Goal: Task Accomplishment & Management: Manage account settings

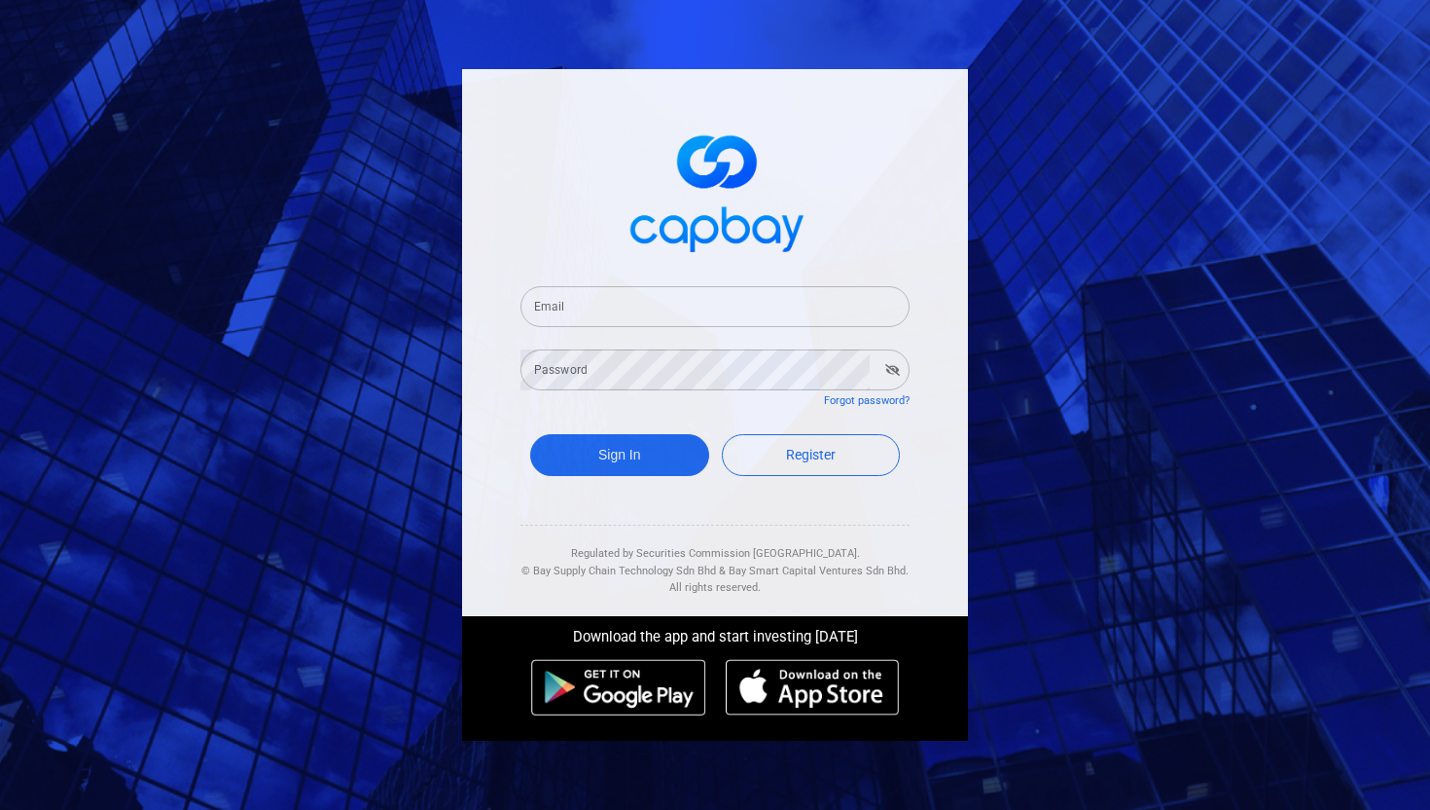
click at [657, 300] on input "Email" at bounding box center [715, 306] width 389 height 41
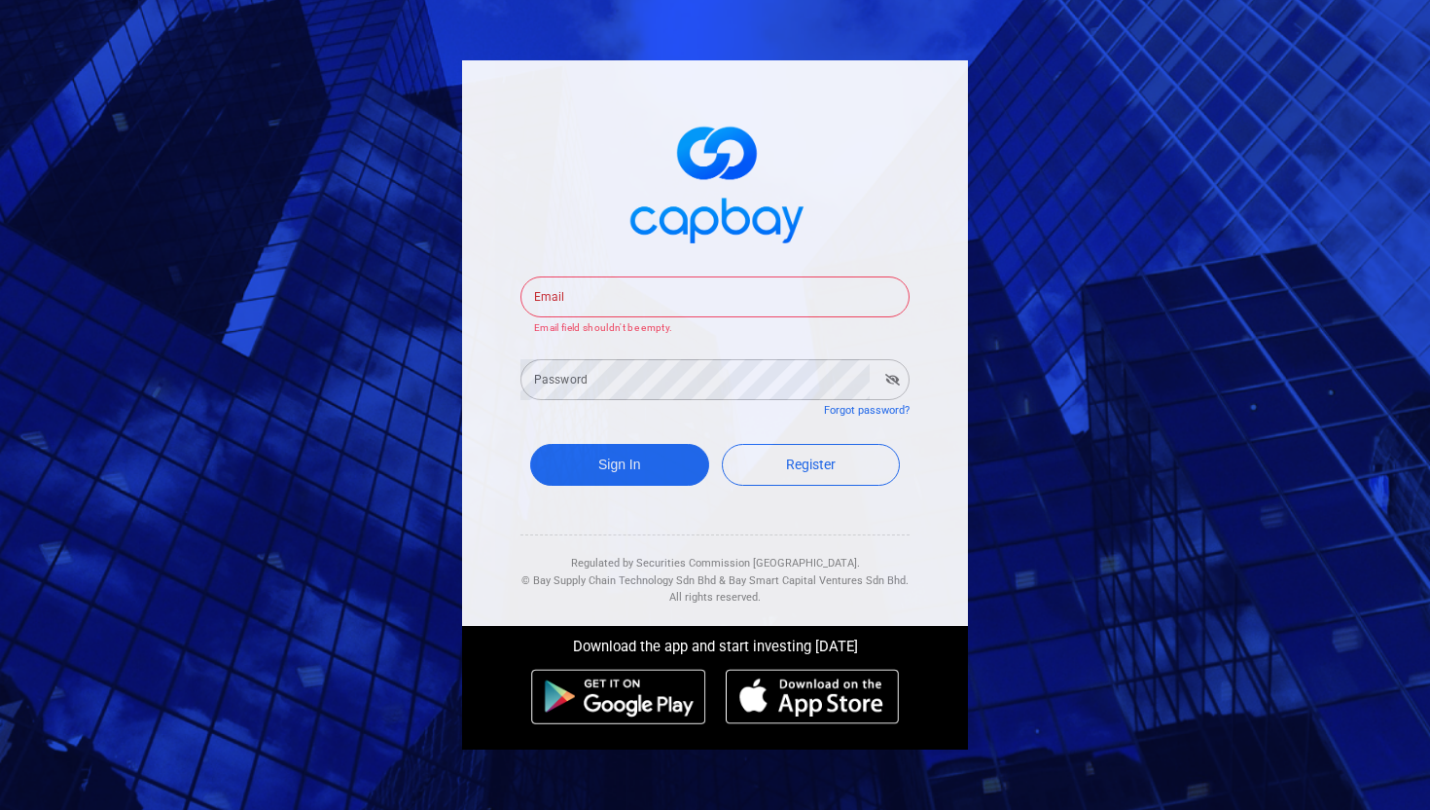
type input "[EMAIL_ADDRESS][DOMAIN_NAME]"
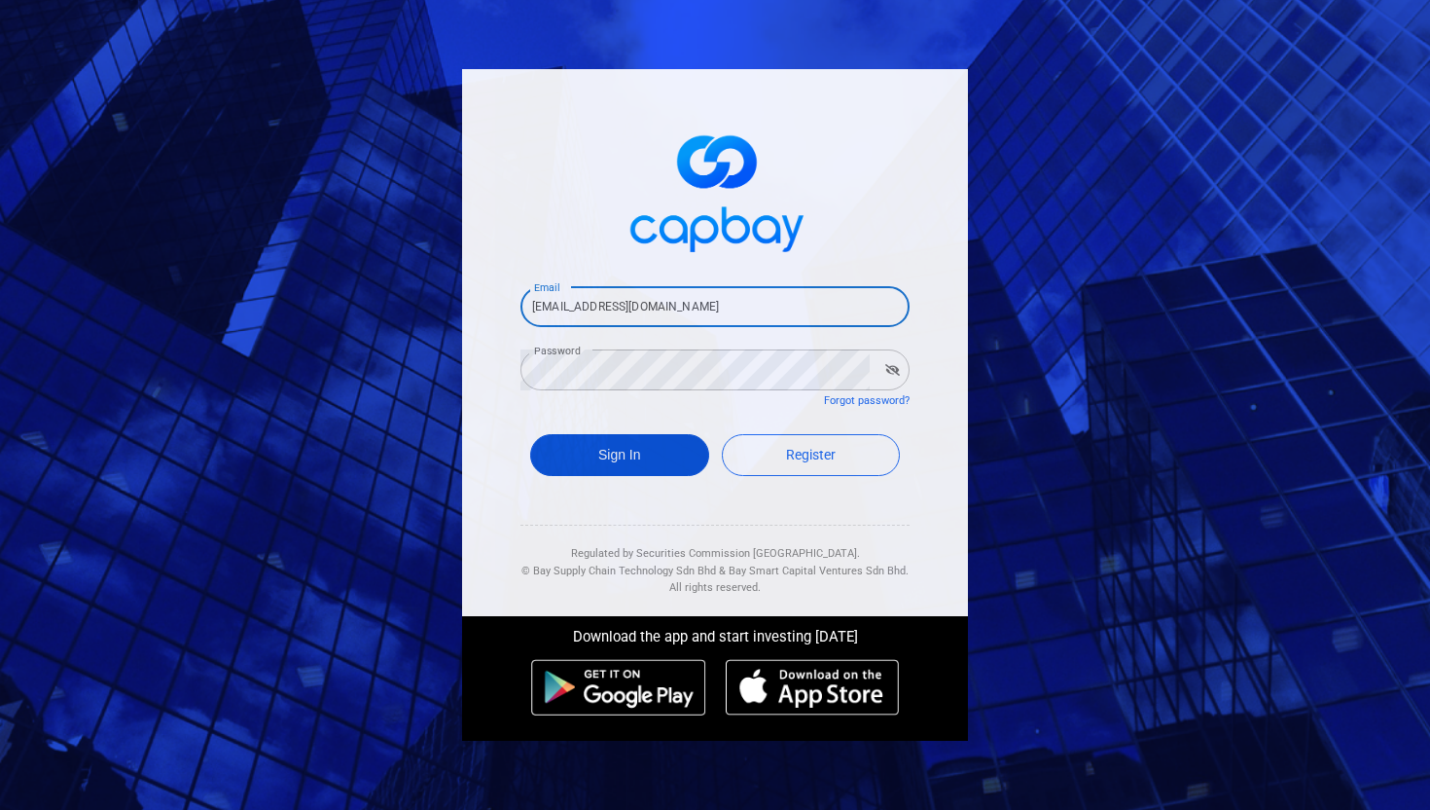
click at [597, 470] on button "Sign In" at bounding box center [619, 455] width 179 height 42
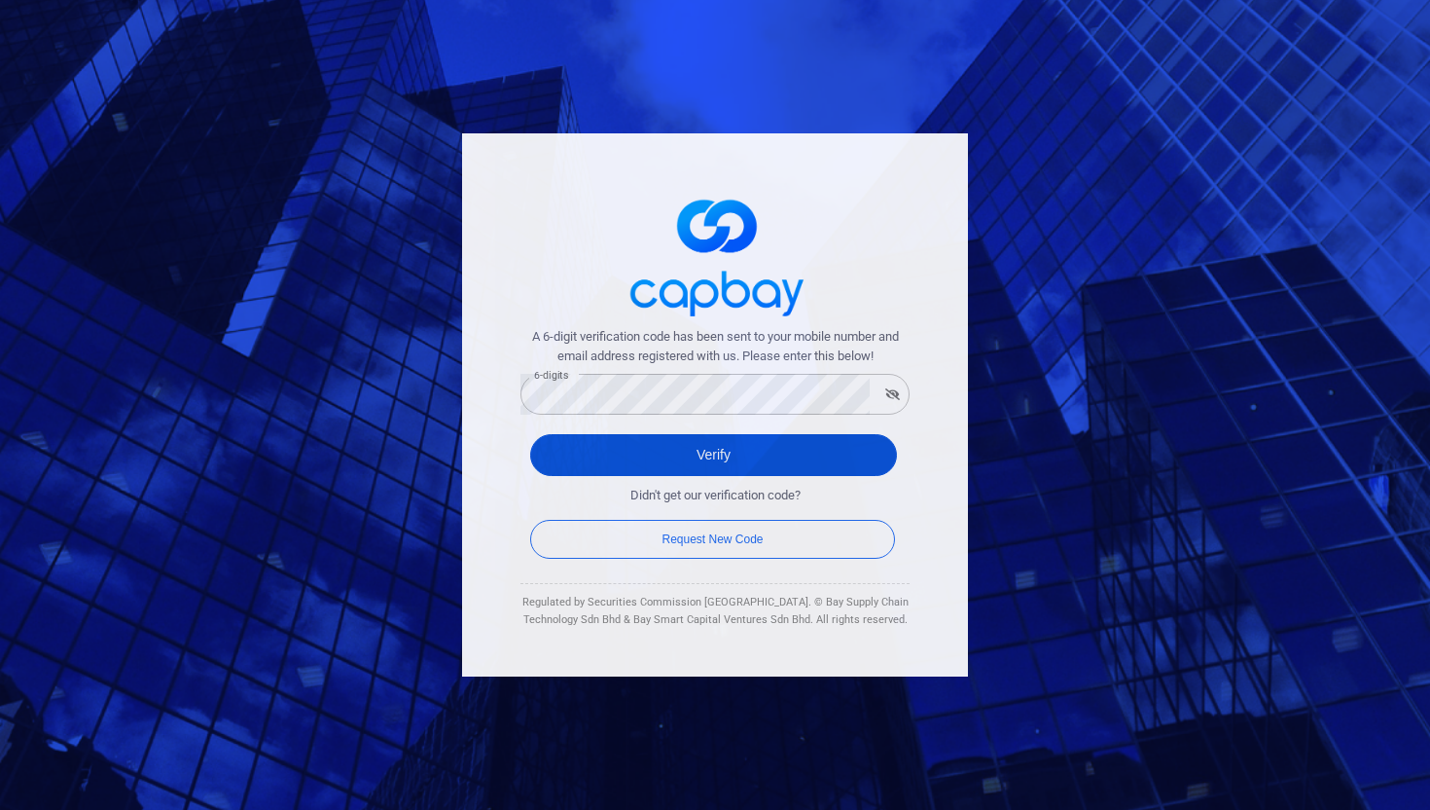
click at [881, 449] on button "Verify" at bounding box center [713, 455] width 367 height 42
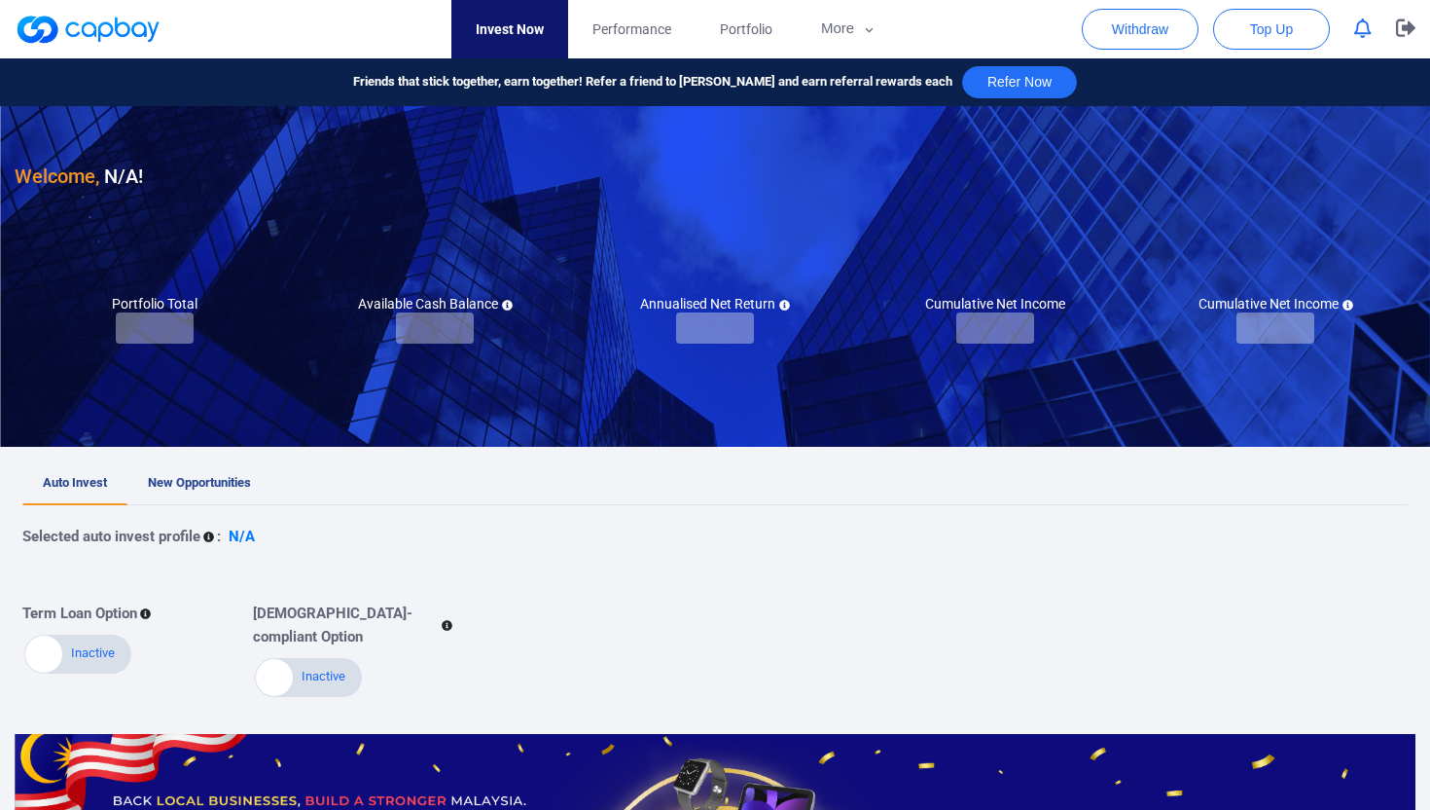
checkbox input "true"
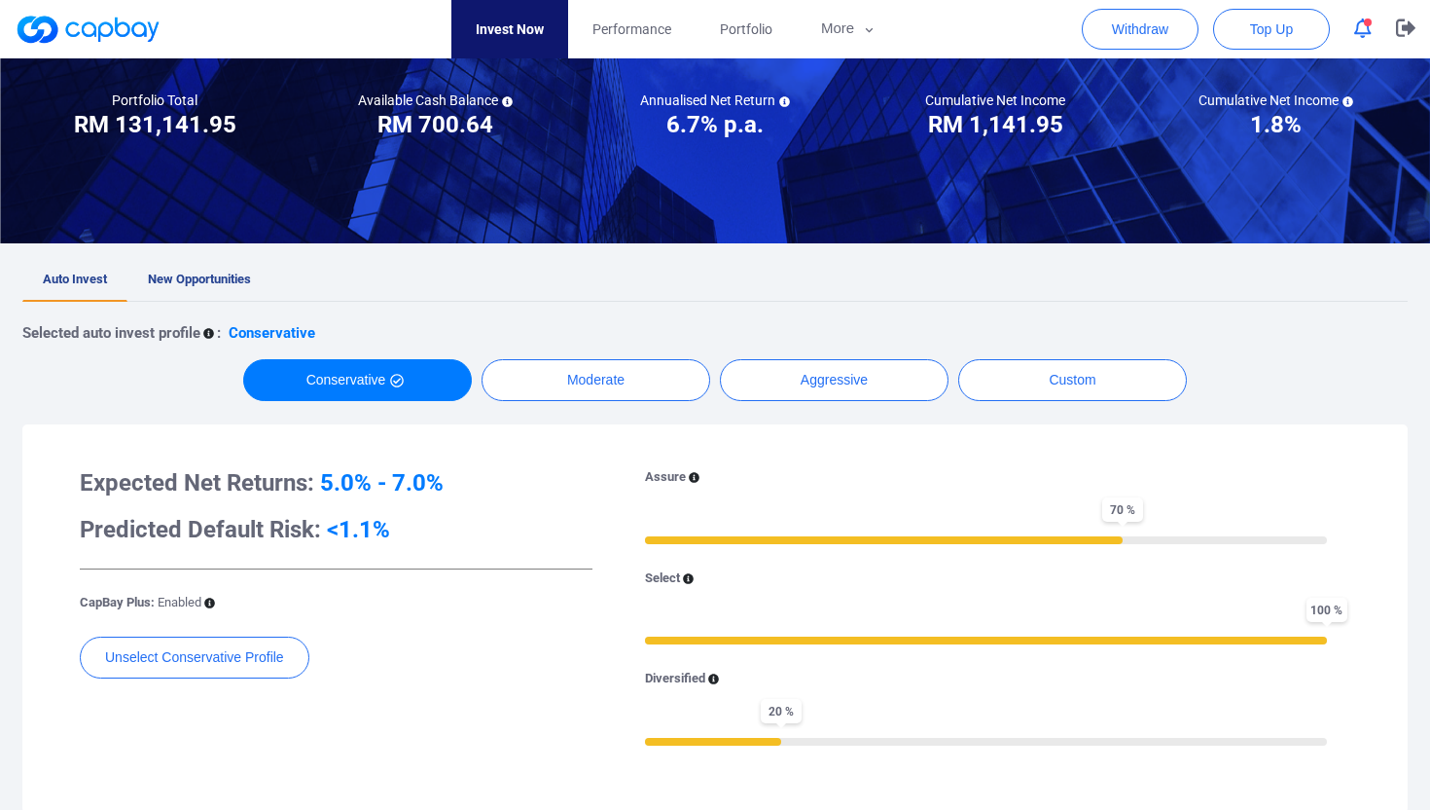
scroll to position [218, 0]
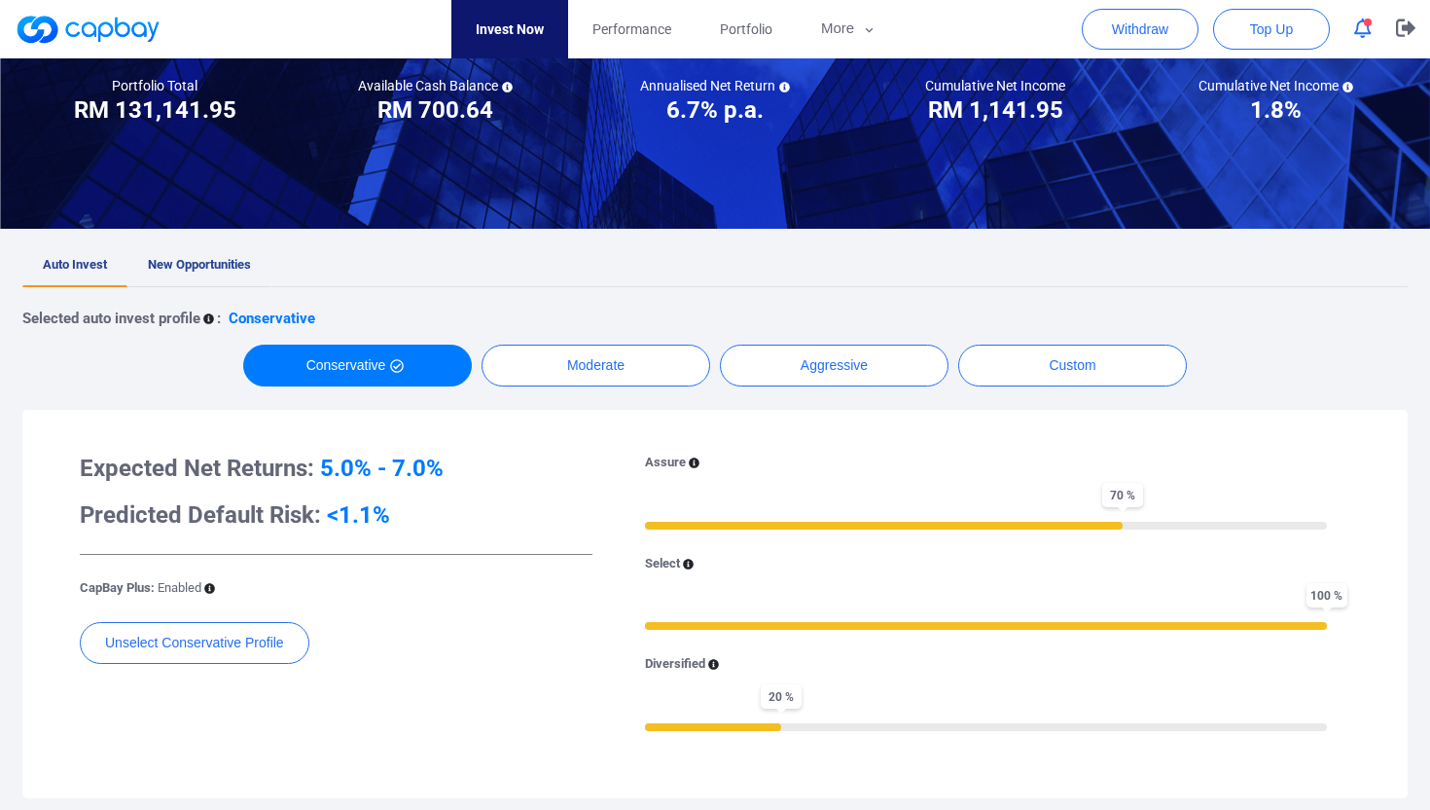
click at [208, 274] on link "New Opportunities" at bounding box center [199, 265] width 144 height 43
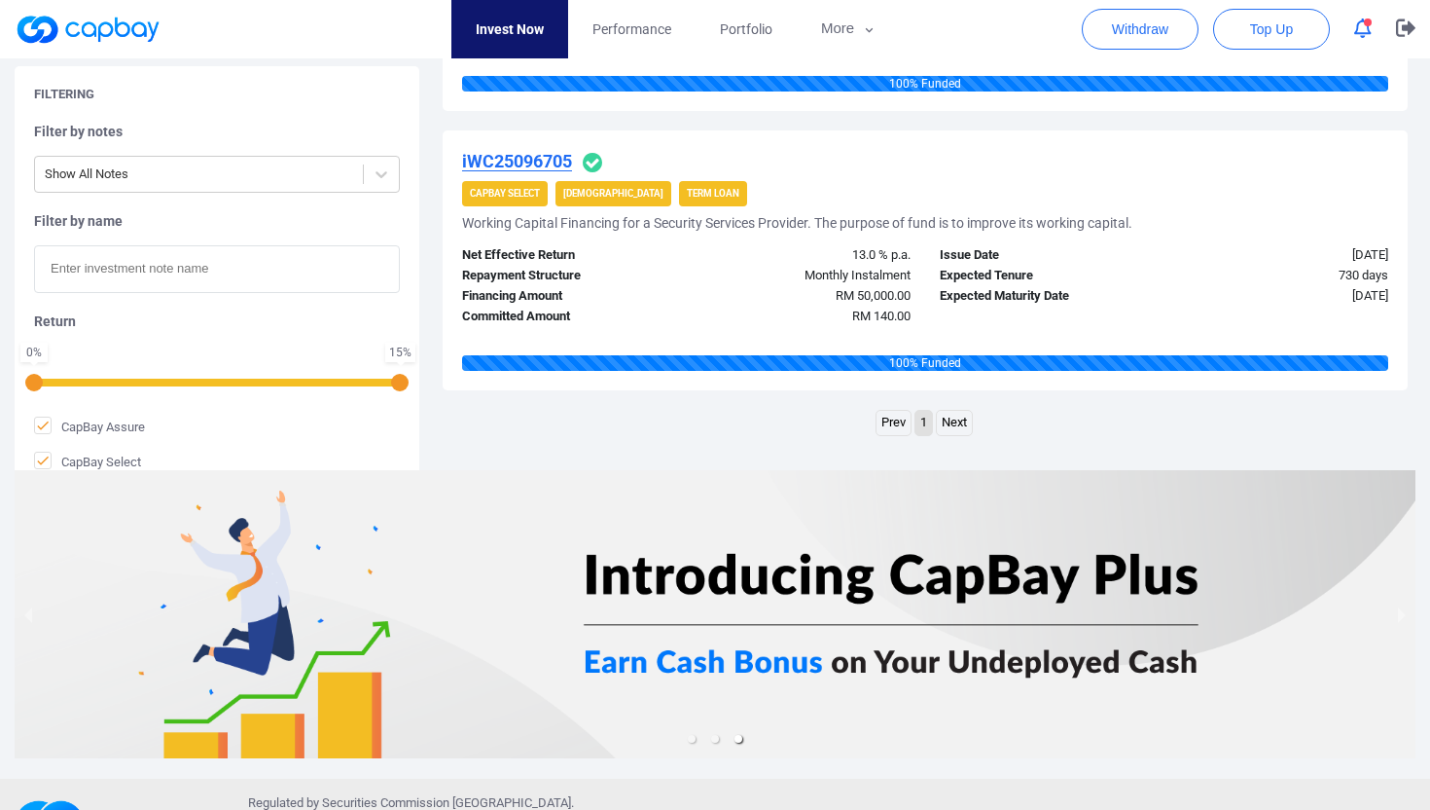
scroll to position [1178, 0]
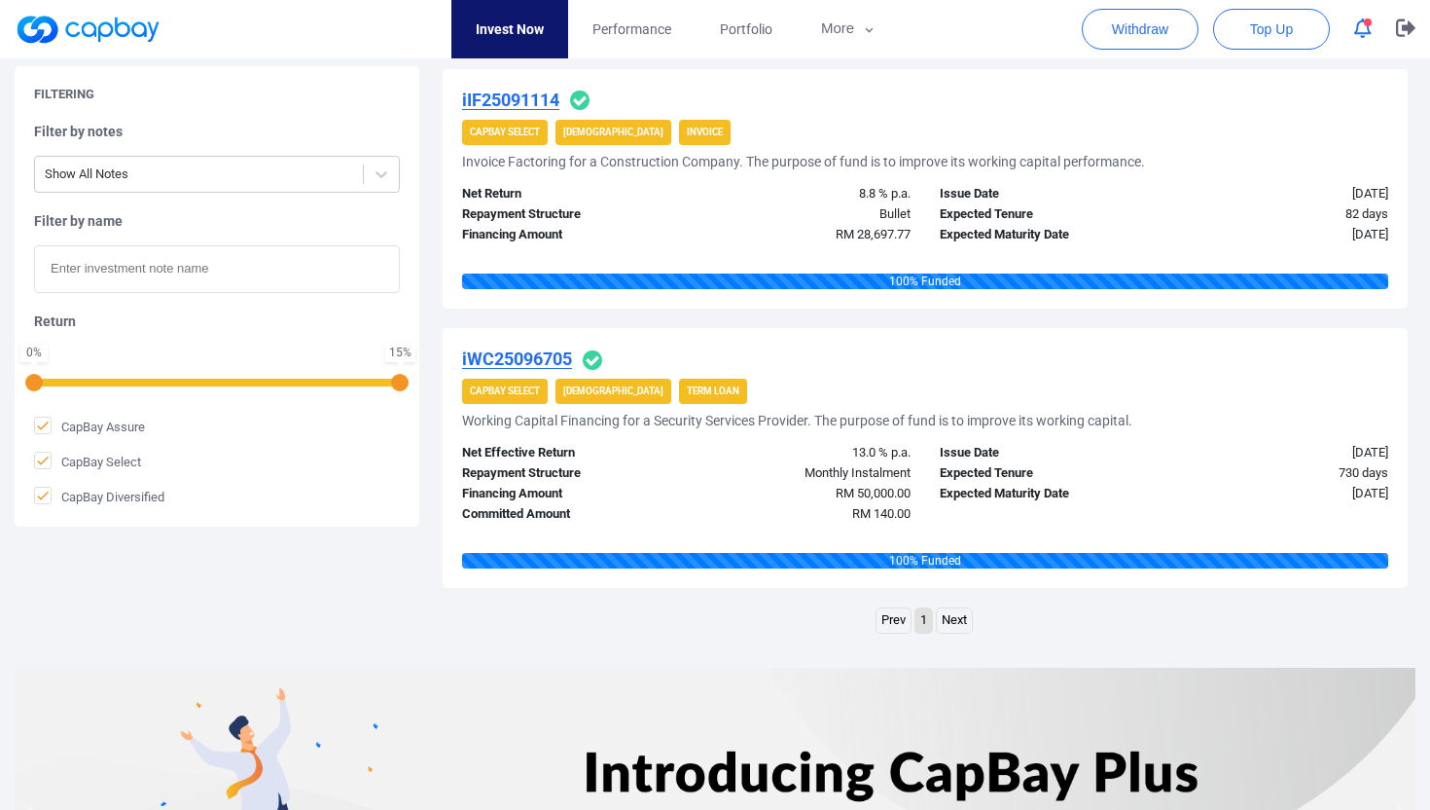
click at [957, 623] on link "Next" at bounding box center [954, 620] width 35 height 24
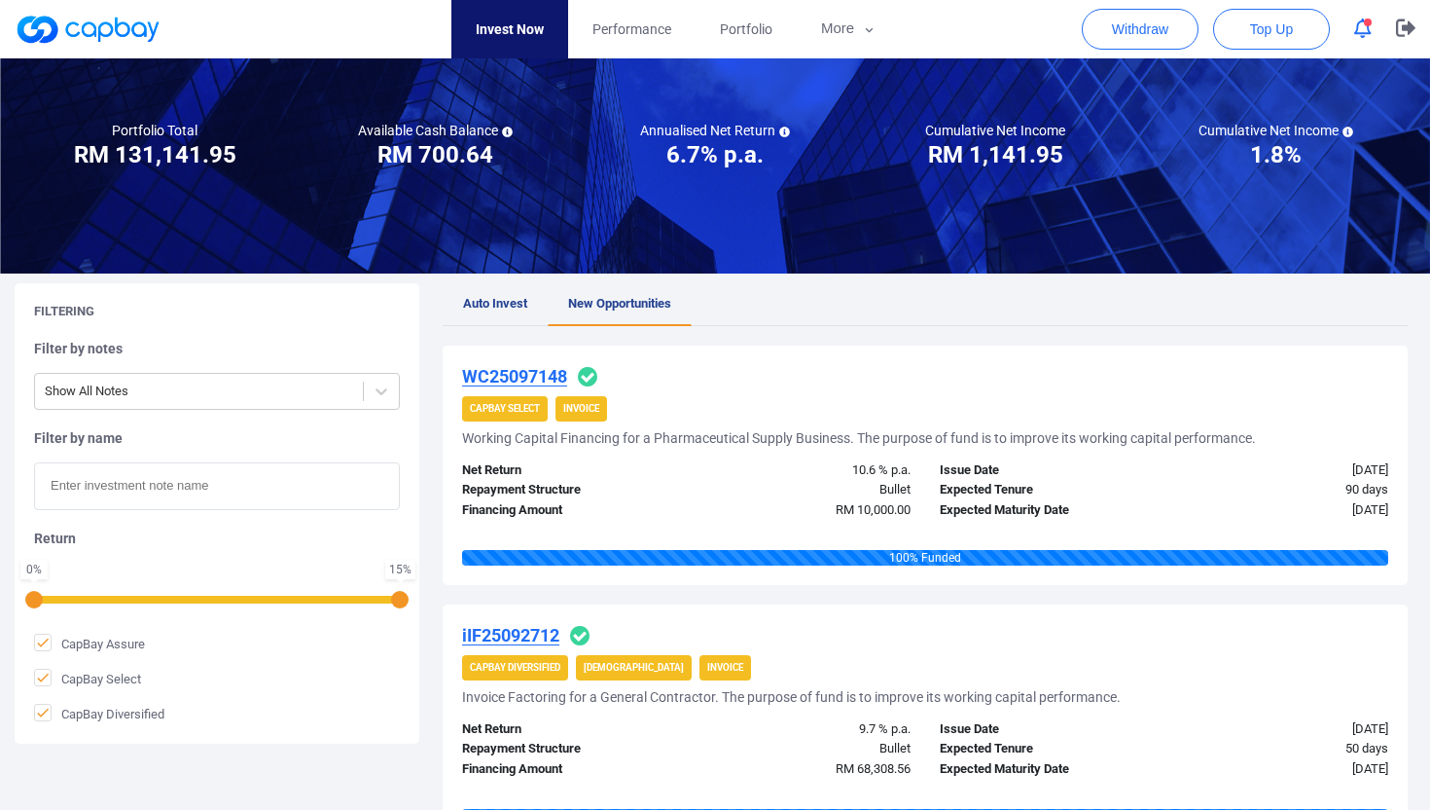
scroll to position [0, 0]
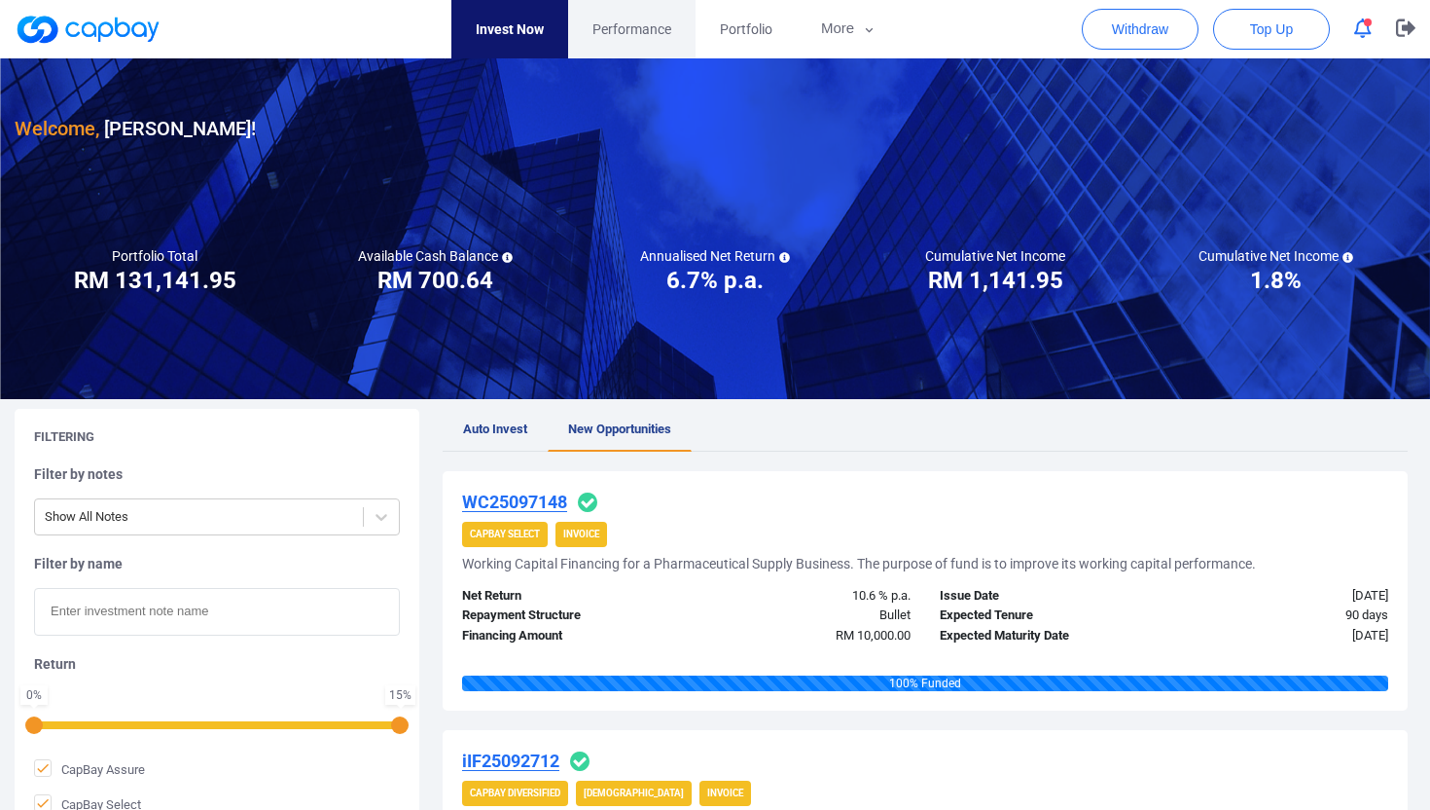
click at [627, 35] on span "Performance" at bounding box center [632, 28] width 79 height 21
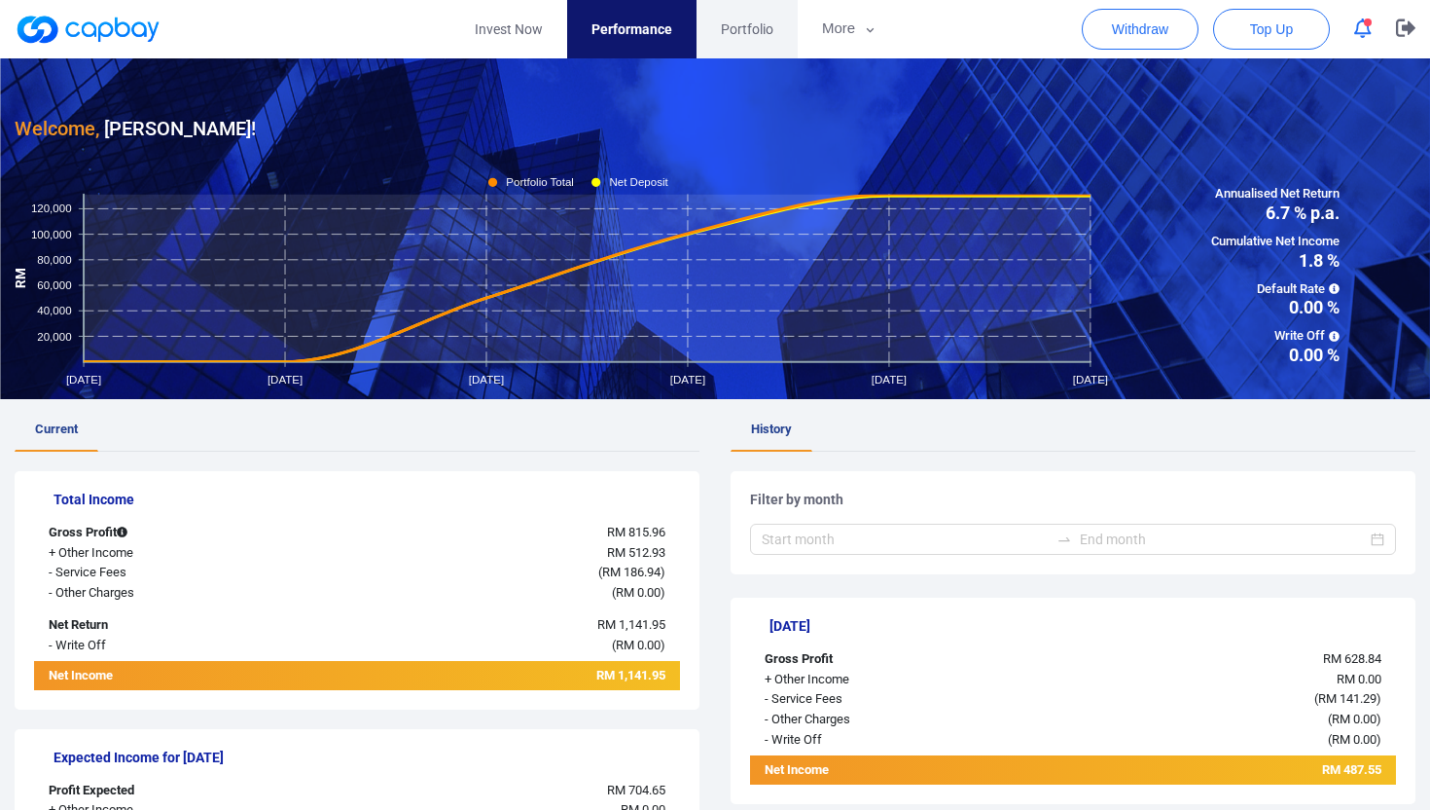
click at [744, 31] on span "Portfolio" at bounding box center [747, 28] width 53 height 21
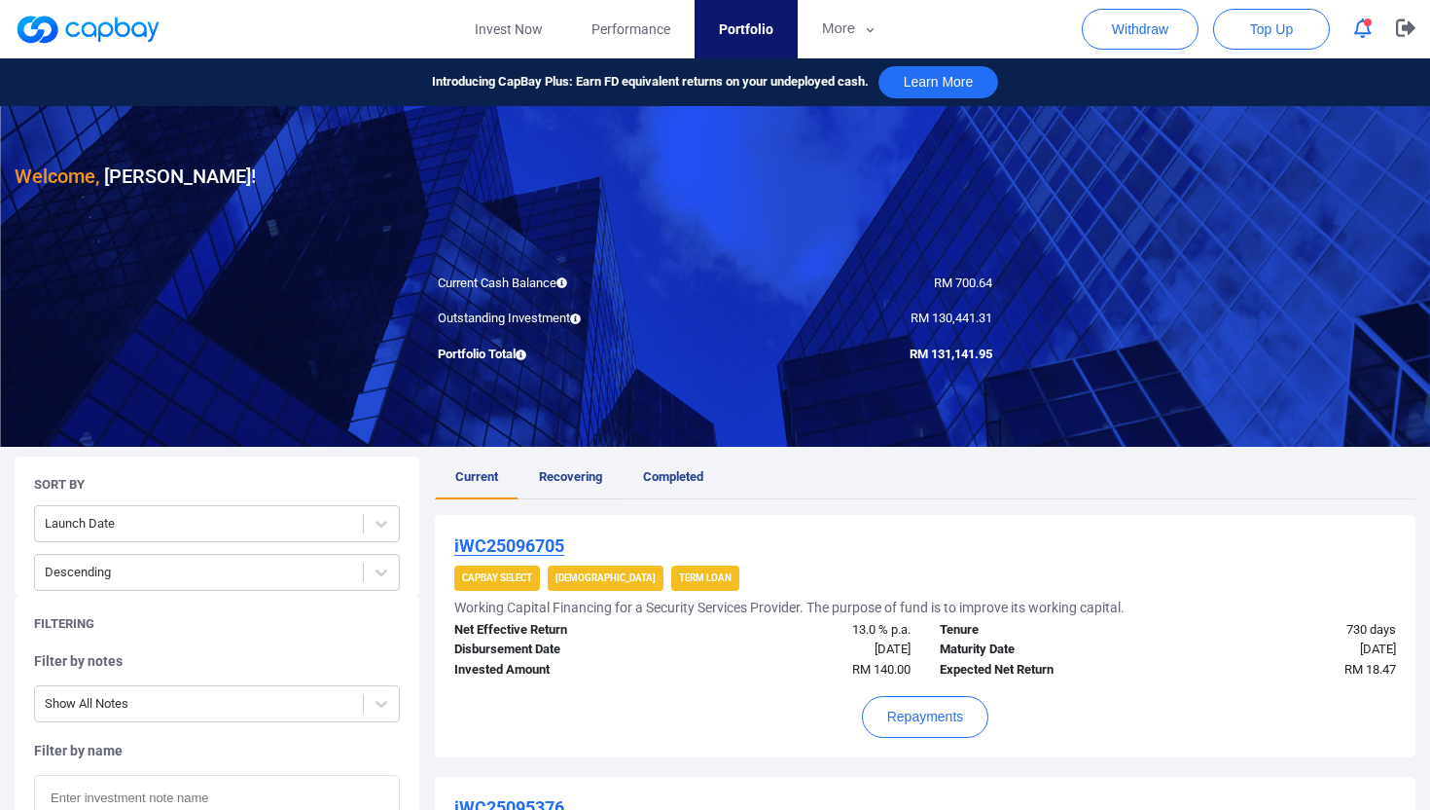
click at [584, 468] on link "Recovering" at bounding box center [571, 477] width 104 height 43
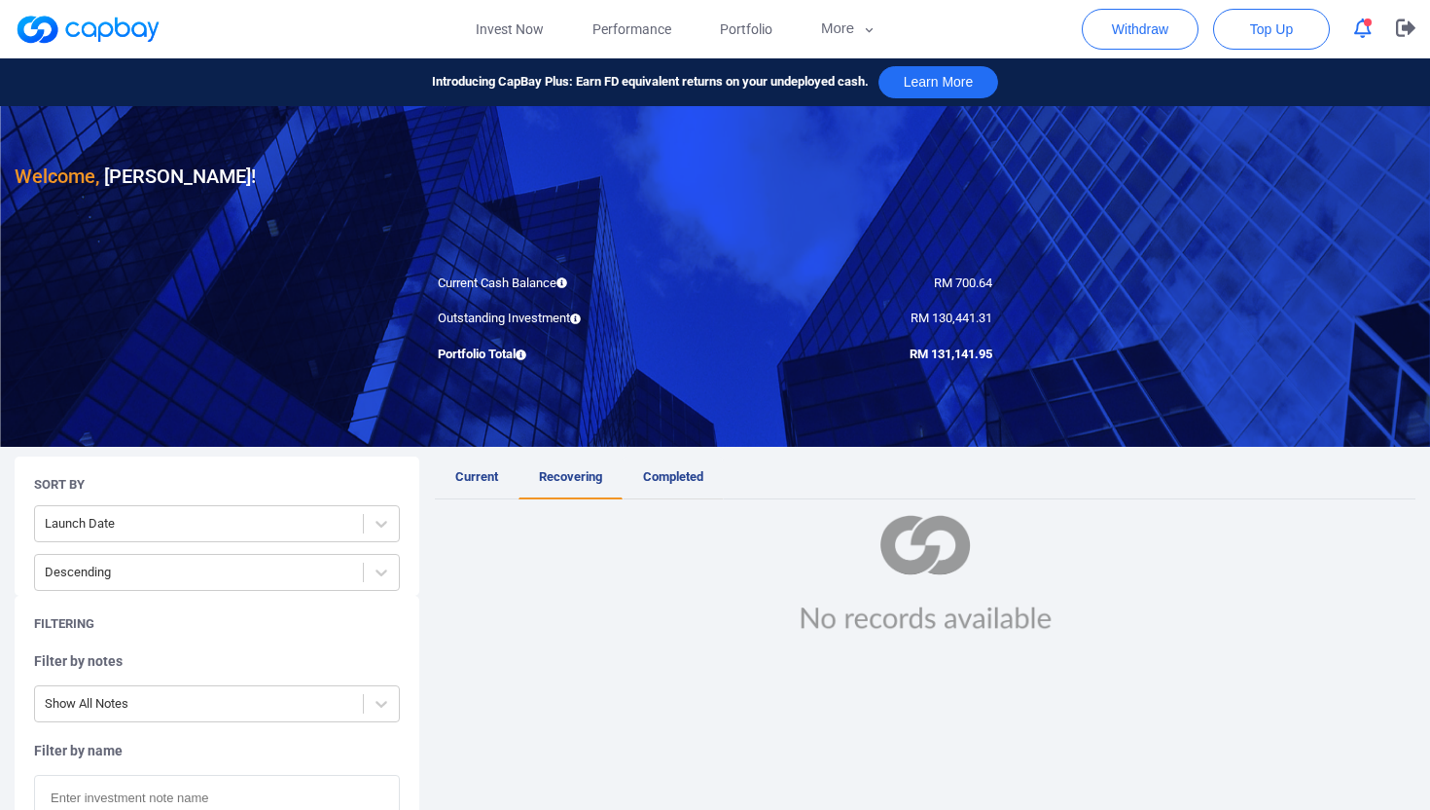
click at [670, 468] on link "Completed" at bounding box center [673, 477] width 101 height 43
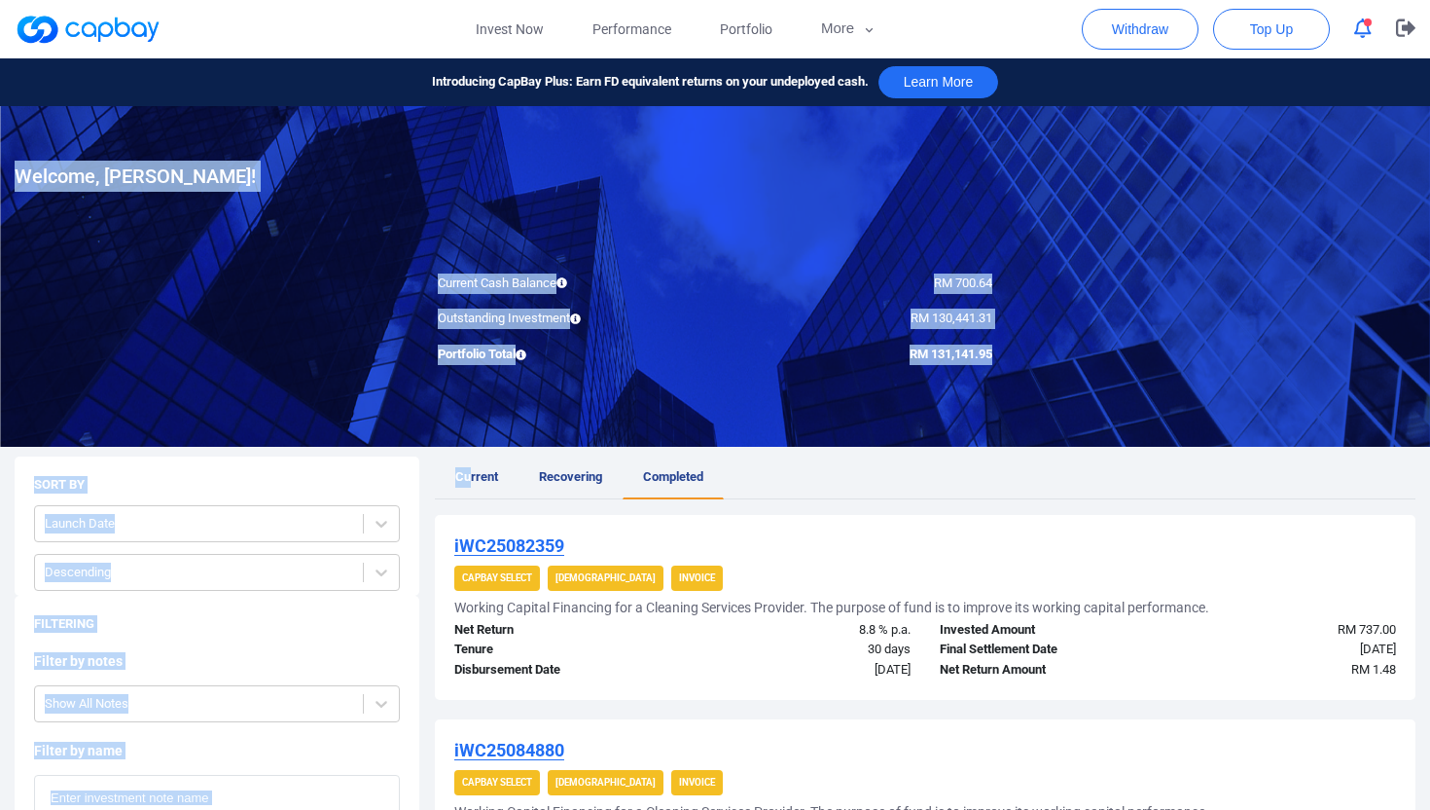
drag, startPoint x: 469, startPoint y: 476, endPoint x: 471, endPoint y: 428, distance: 47.7
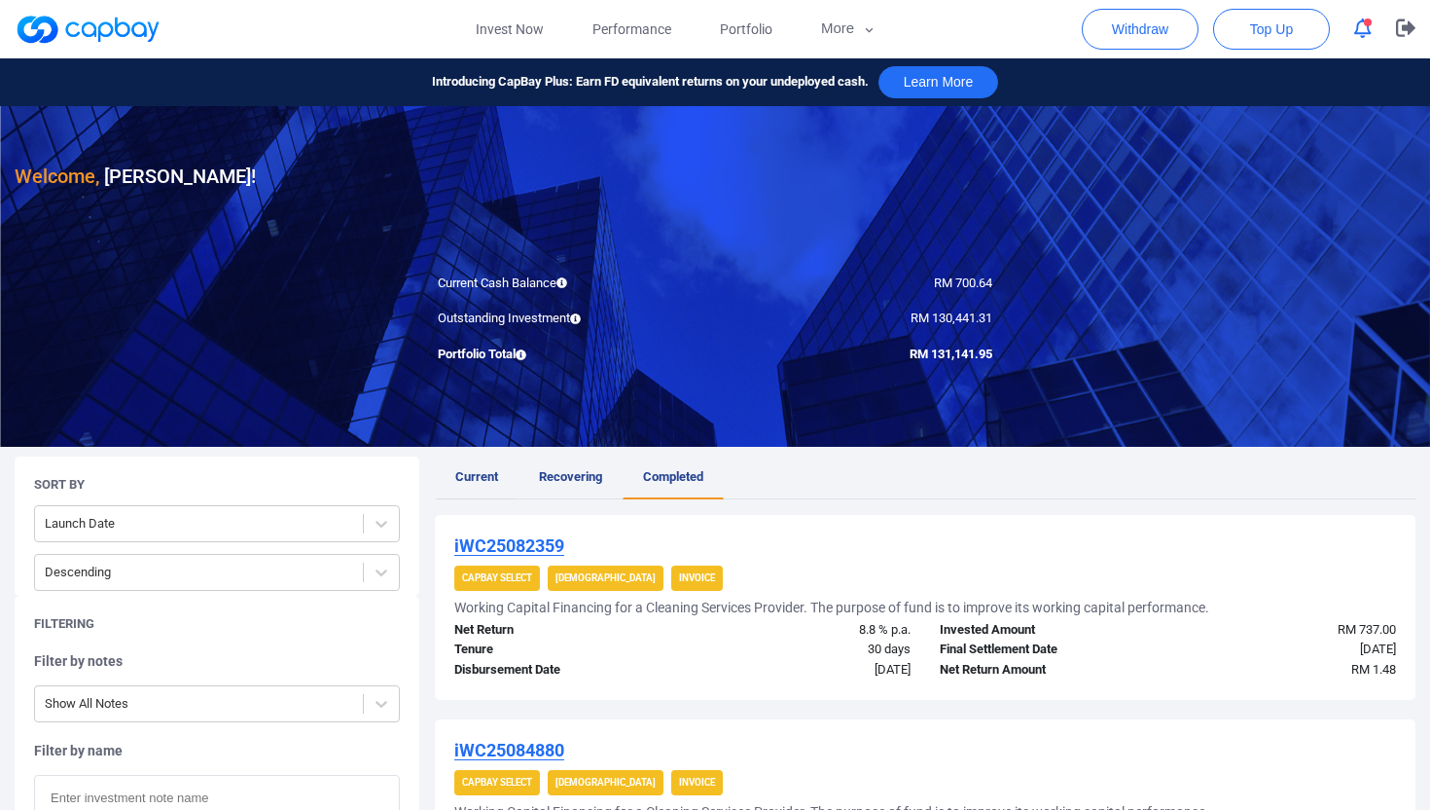
click at [480, 479] on span "Current" at bounding box center [476, 476] width 43 height 15
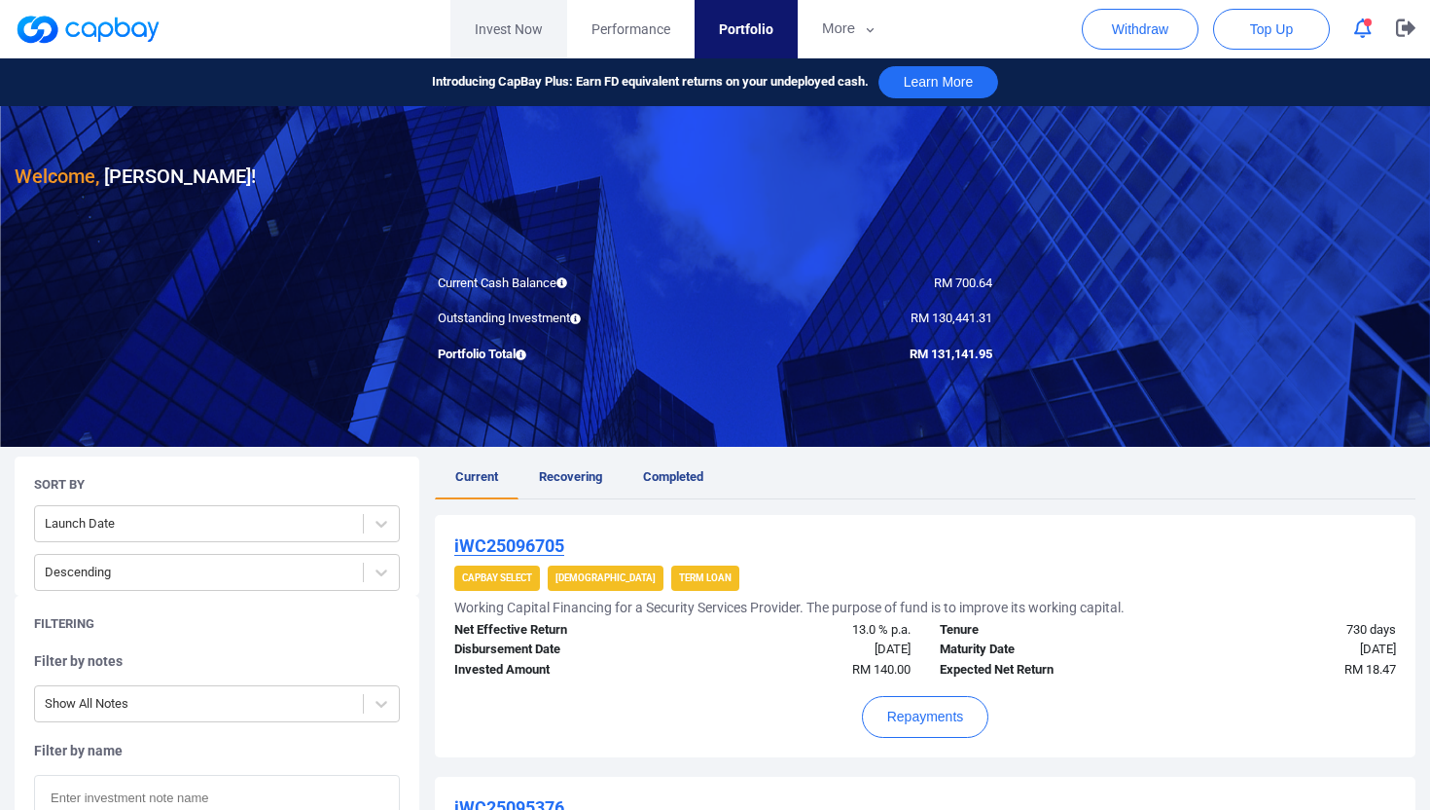
click at [500, 27] on link "Invest Now" at bounding box center [508, 29] width 117 height 58
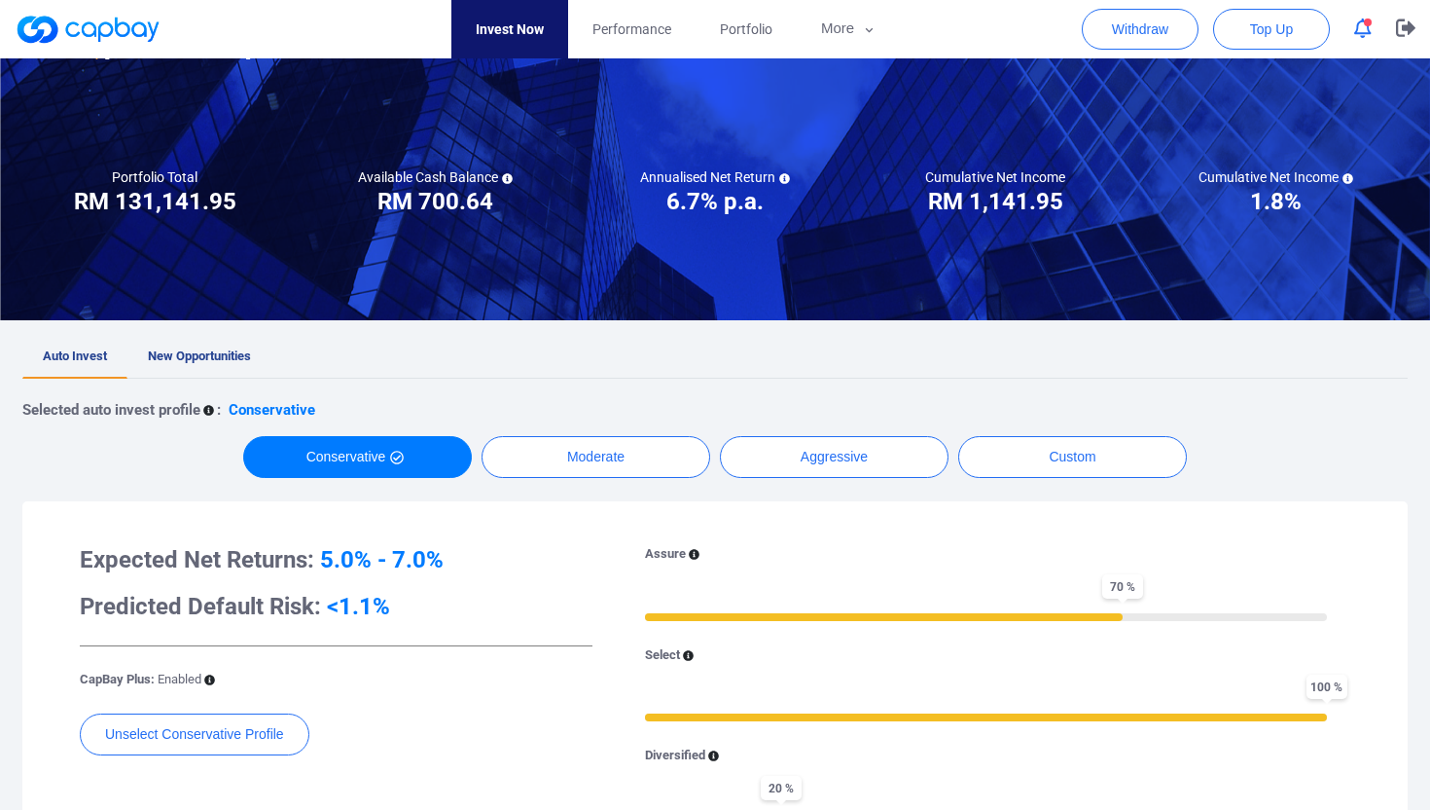
scroll to position [94, 0]
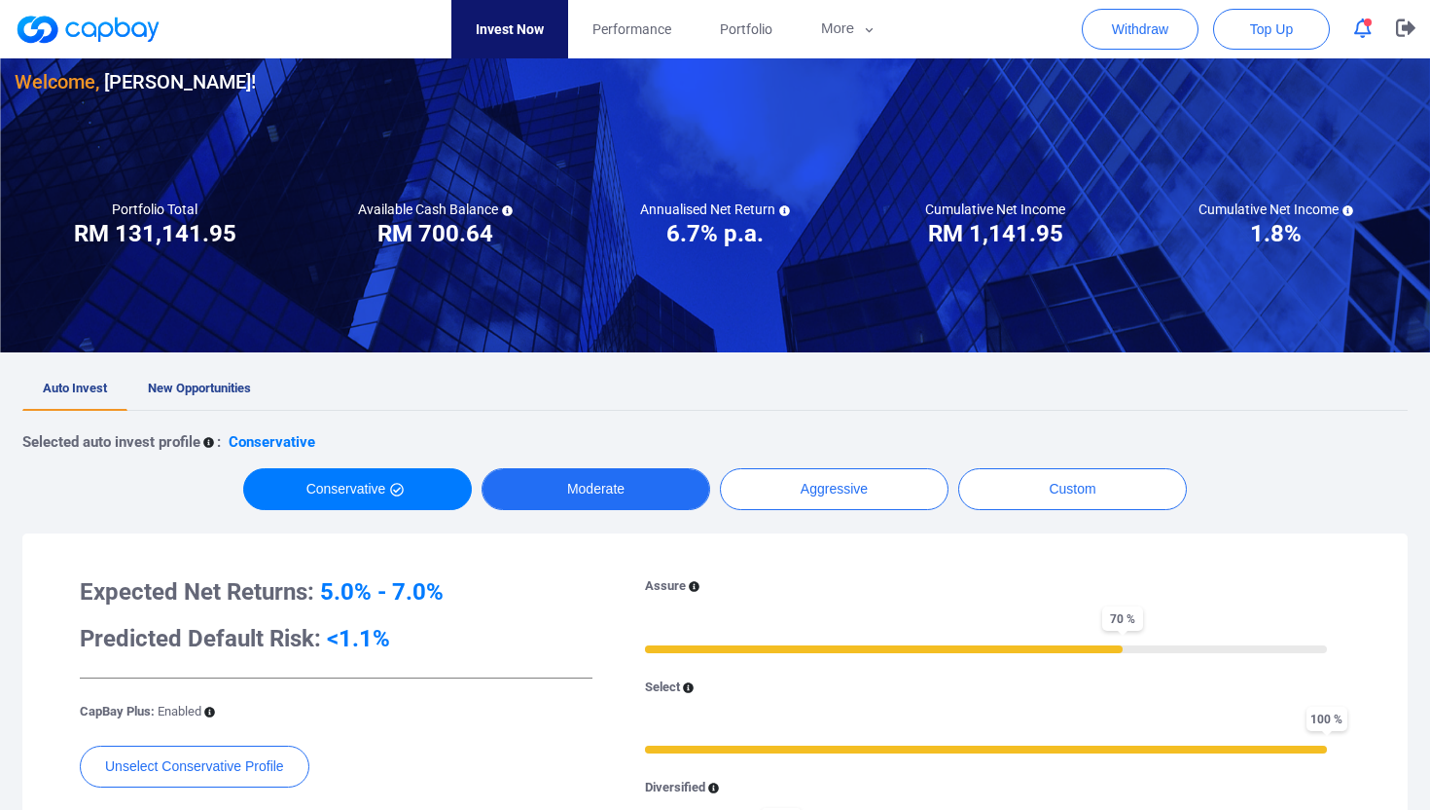
click at [596, 491] on button "Moderate" at bounding box center [596, 489] width 229 height 42
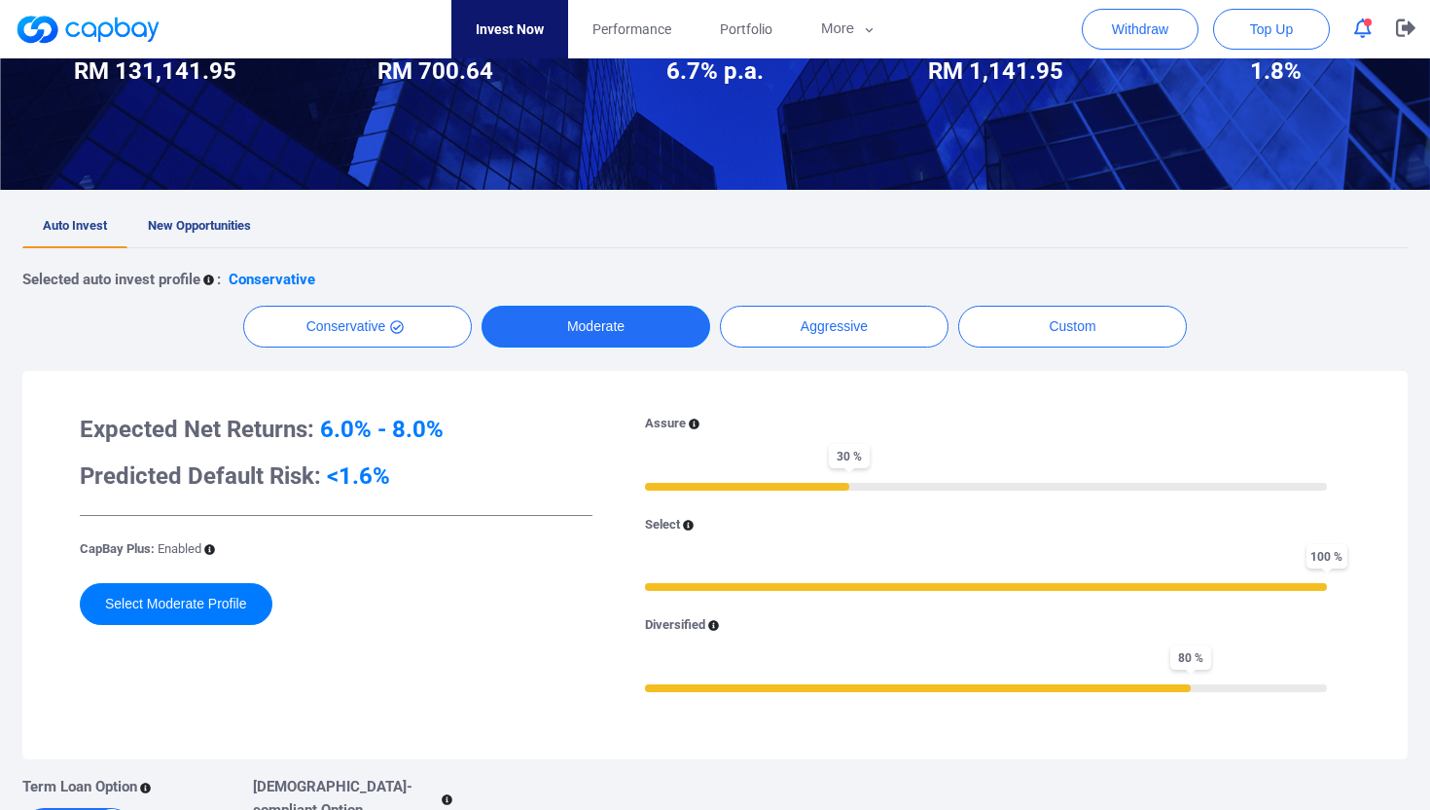
scroll to position [271, 0]
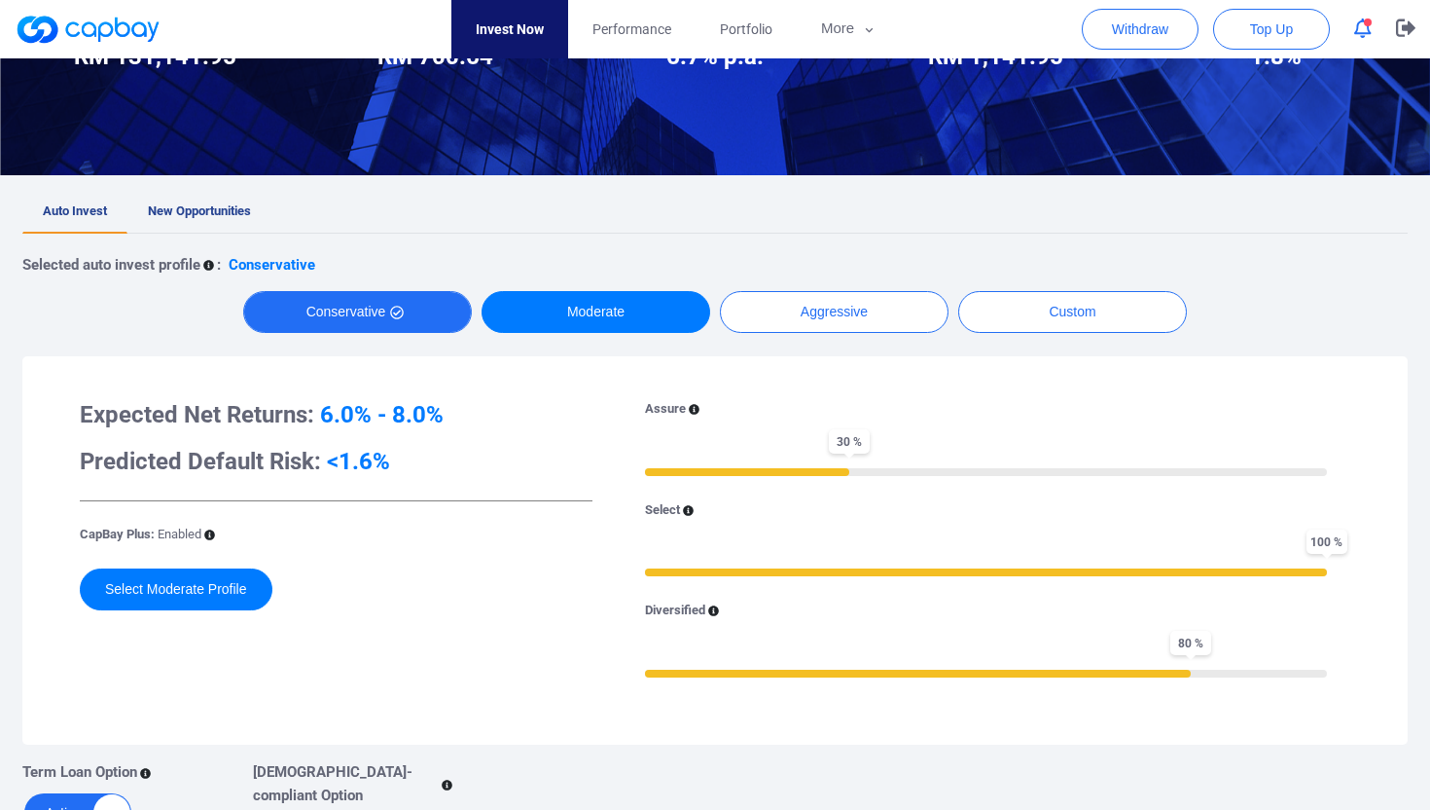
click at [372, 306] on button "Conservative" at bounding box center [357, 312] width 229 height 42
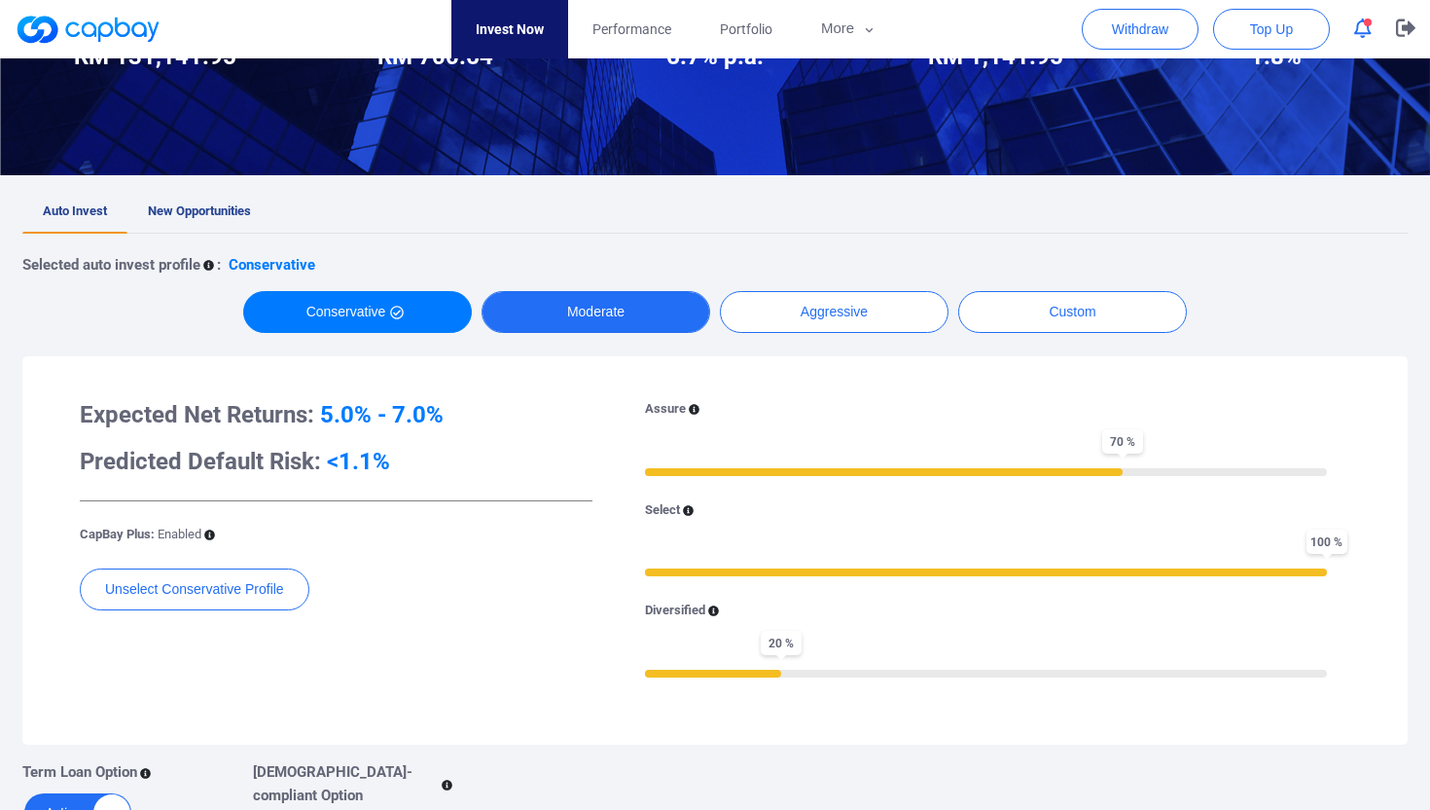
click at [511, 307] on button "Moderate" at bounding box center [596, 312] width 229 height 42
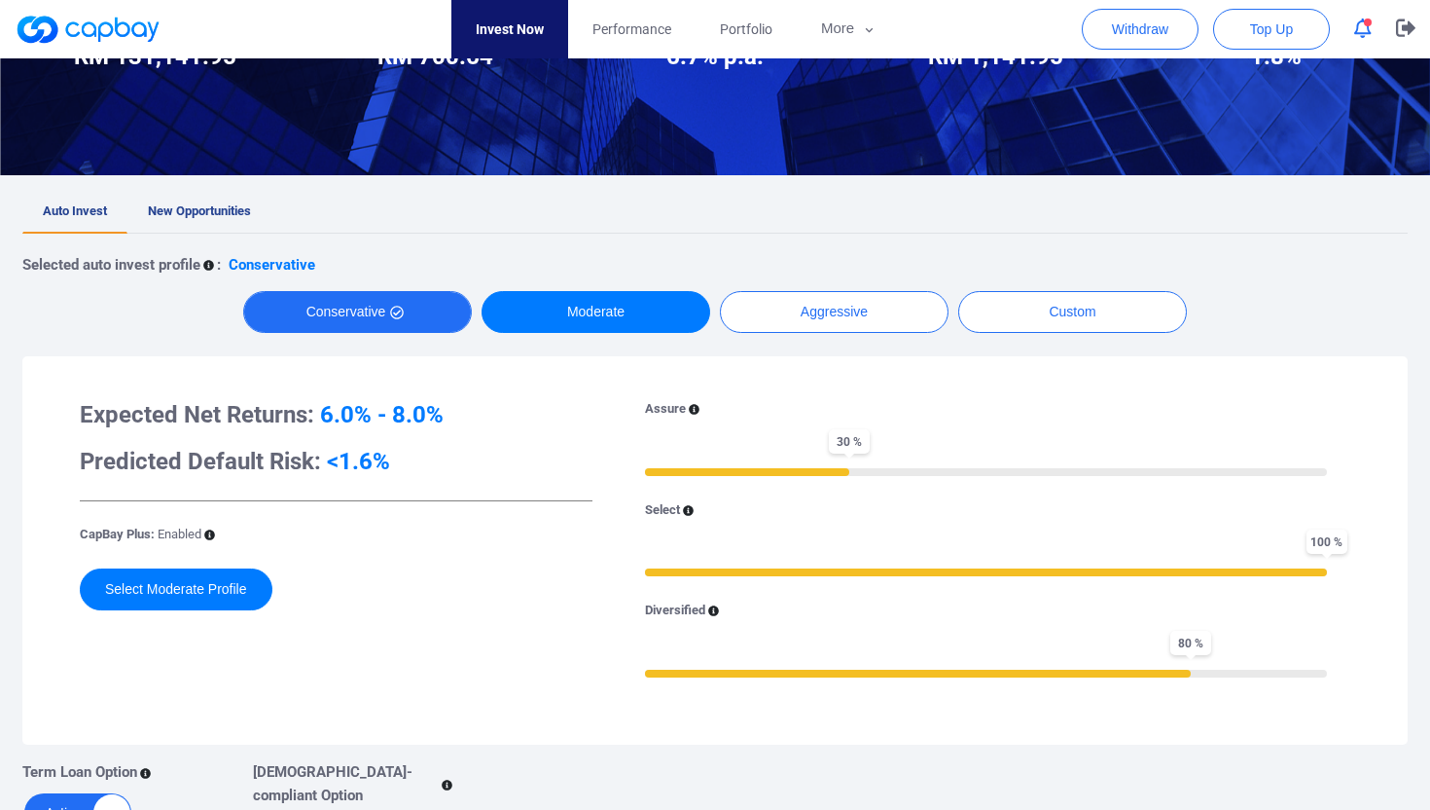
click at [337, 313] on button "Conservative" at bounding box center [357, 312] width 229 height 42
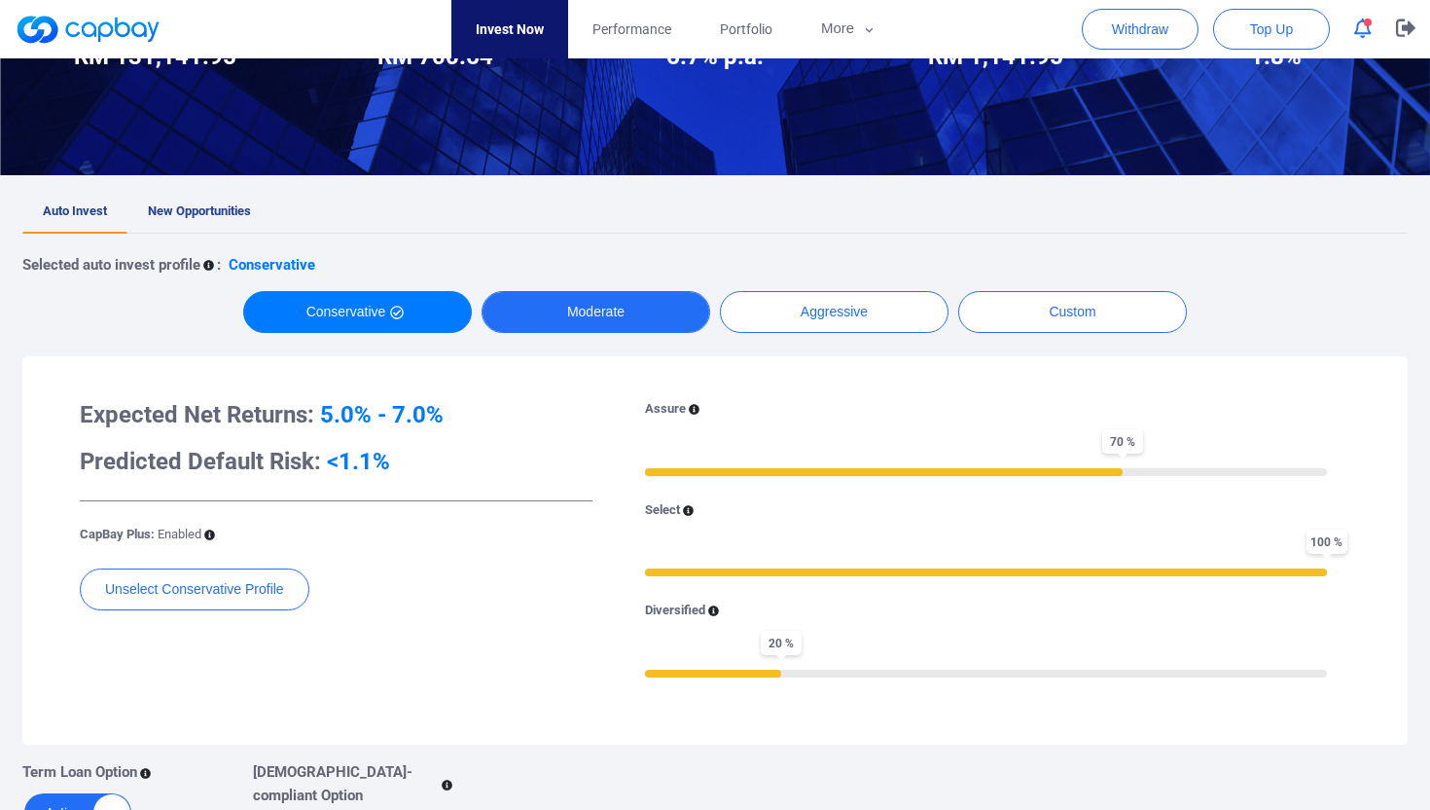
click at [585, 315] on button "Moderate" at bounding box center [596, 312] width 229 height 42
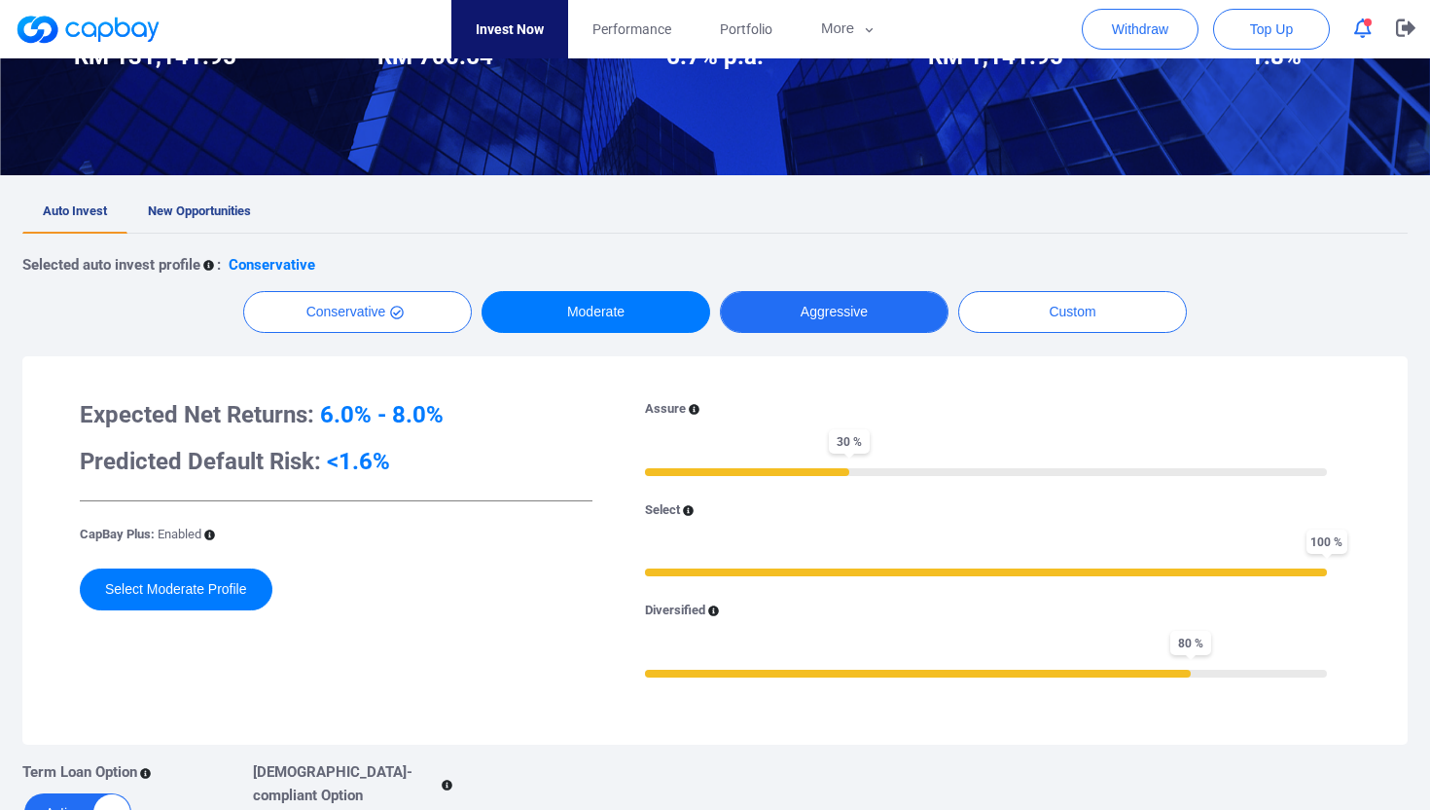
click at [820, 325] on button "Aggressive" at bounding box center [834, 312] width 229 height 42
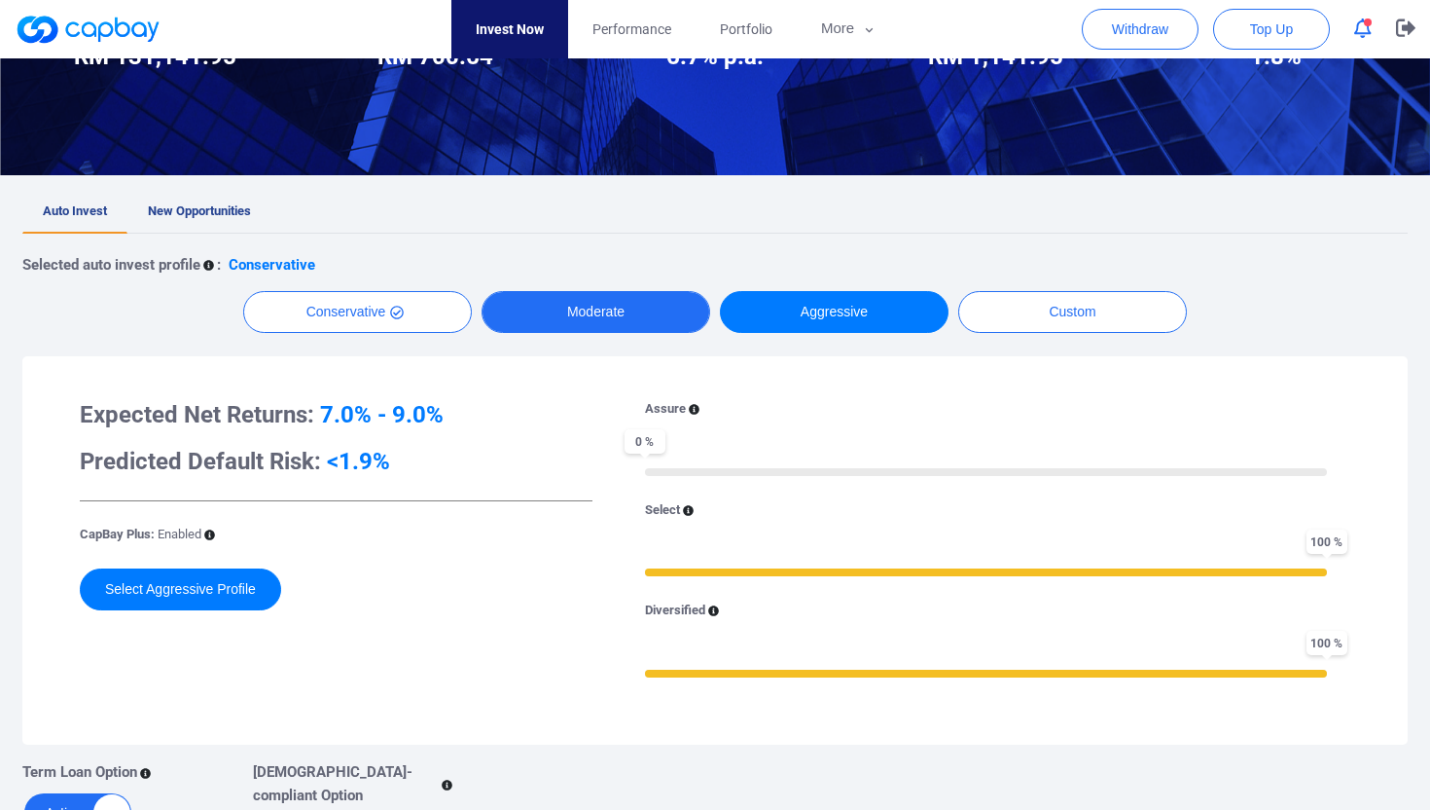
click at [609, 306] on button "Moderate" at bounding box center [596, 312] width 229 height 42
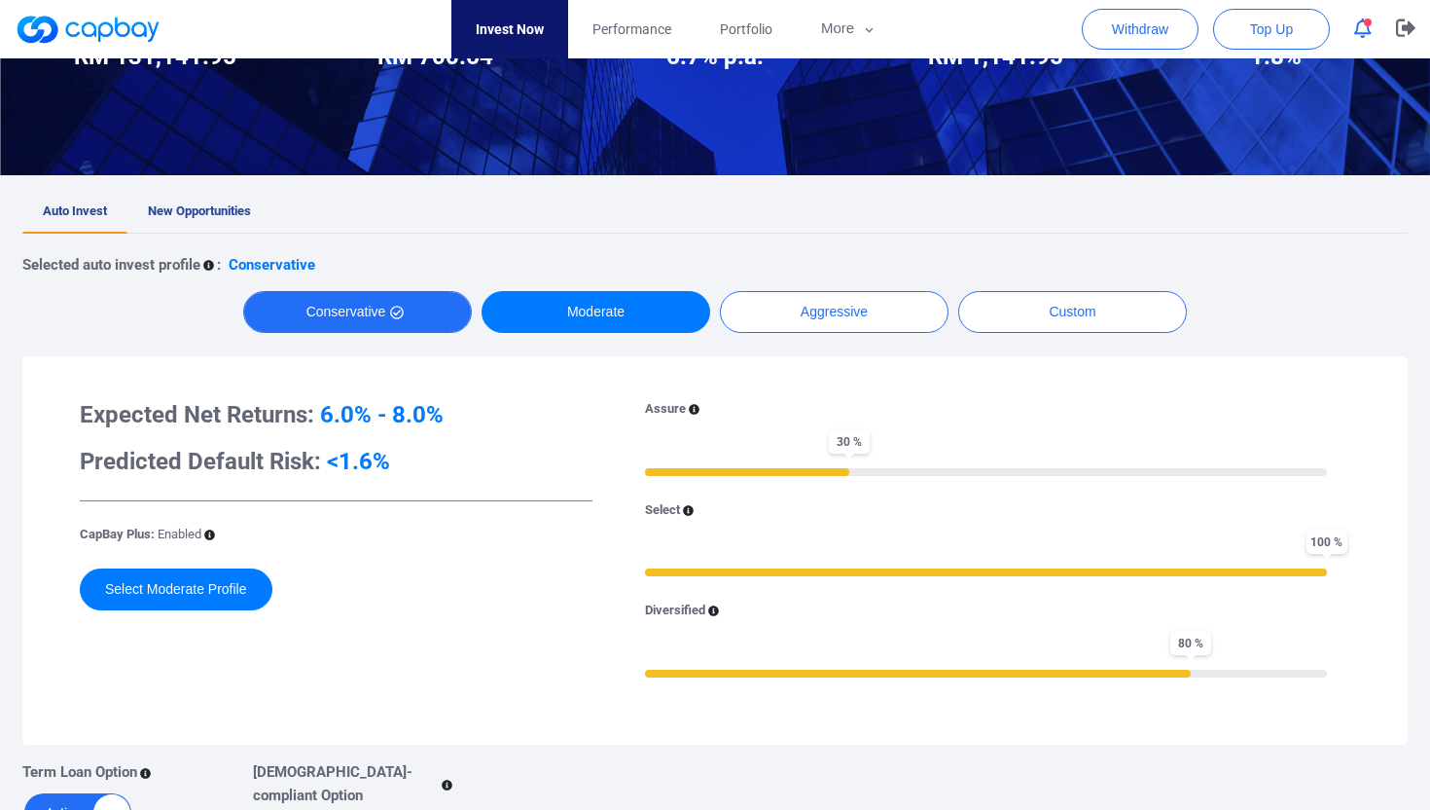
click at [406, 313] on button "Conservative" at bounding box center [357, 312] width 229 height 42
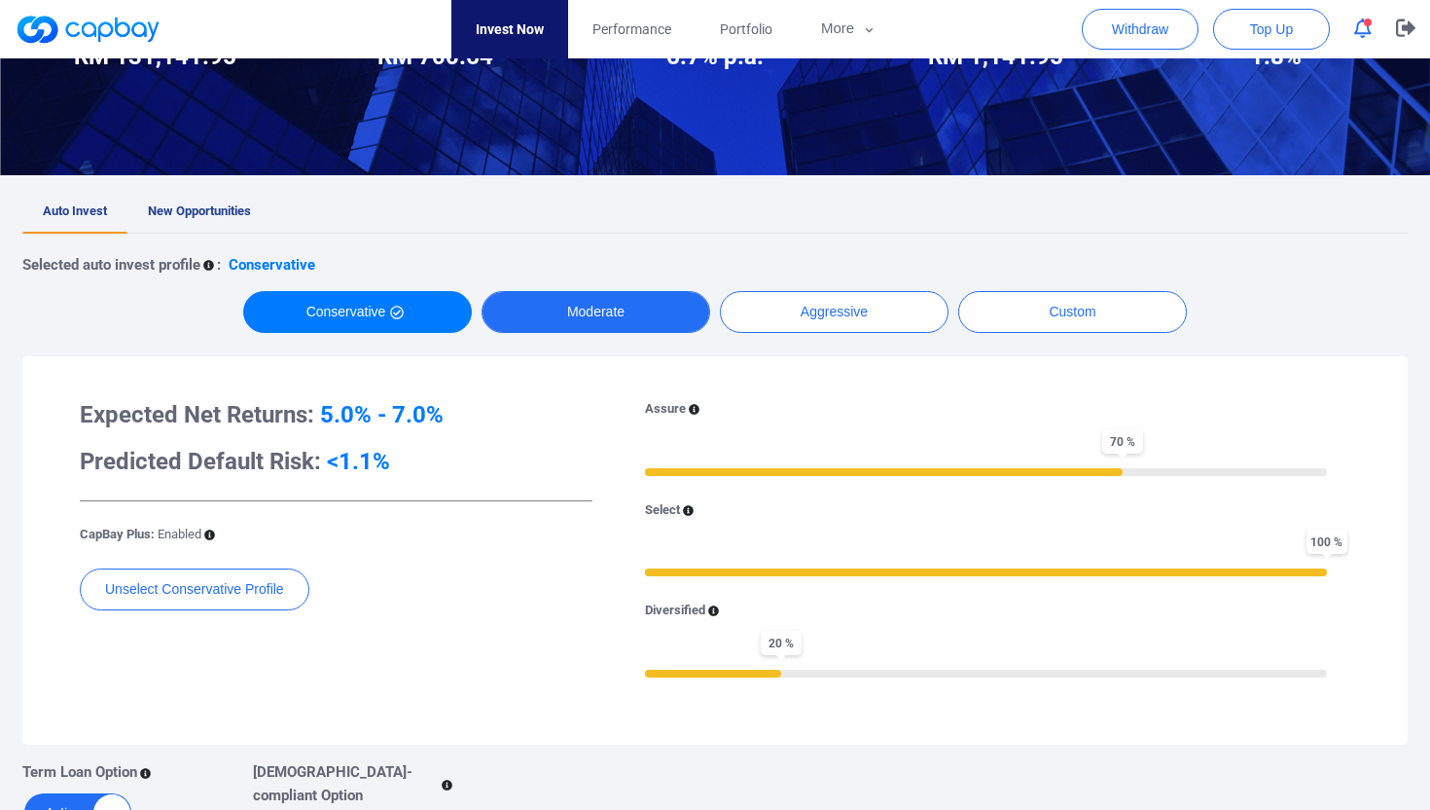
click at [581, 307] on button "Moderate" at bounding box center [596, 312] width 229 height 42
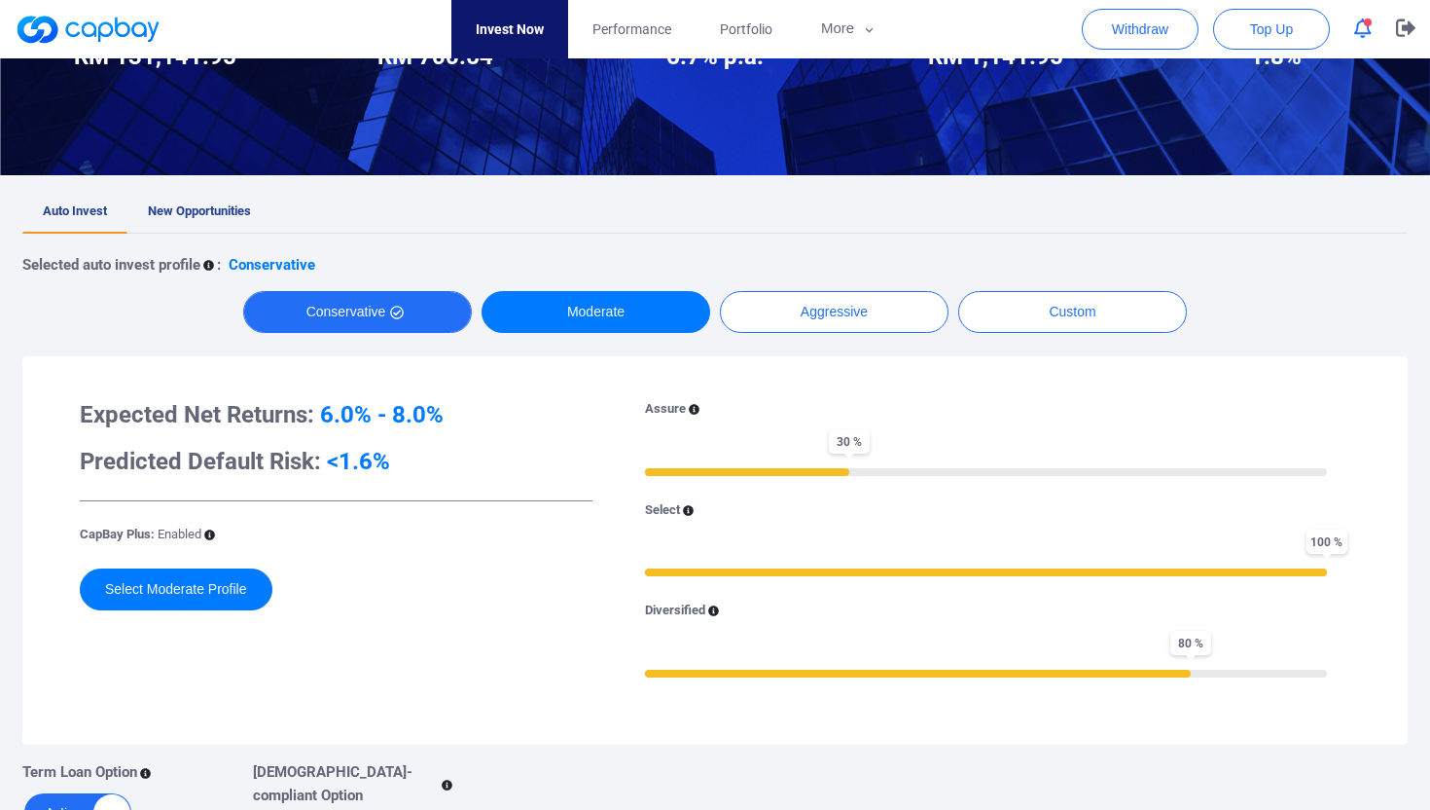
click at [417, 301] on button "Conservative" at bounding box center [357, 312] width 229 height 42
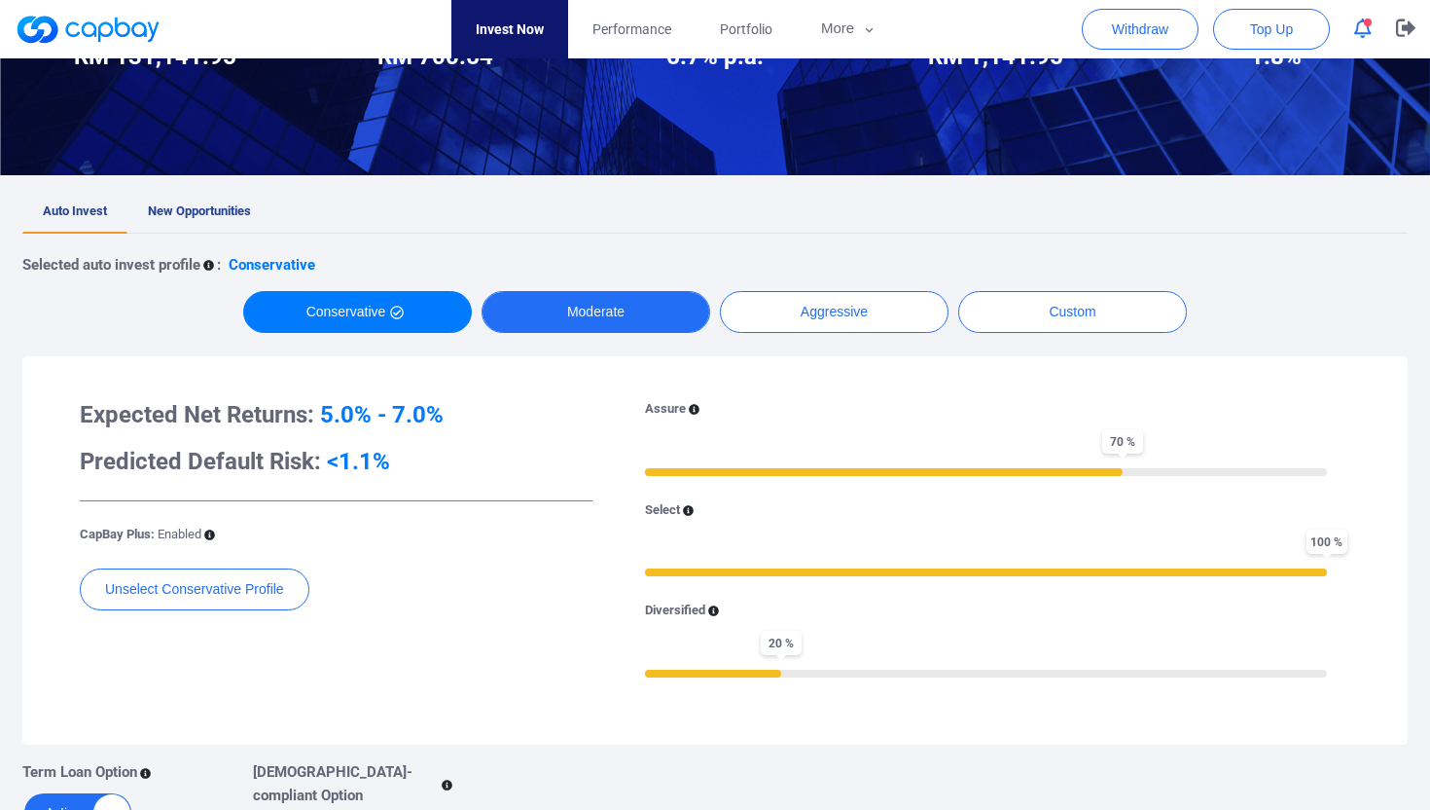
click at [581, 304] on button "Moderate" at bounding box center [596, 312] width 229 height 42
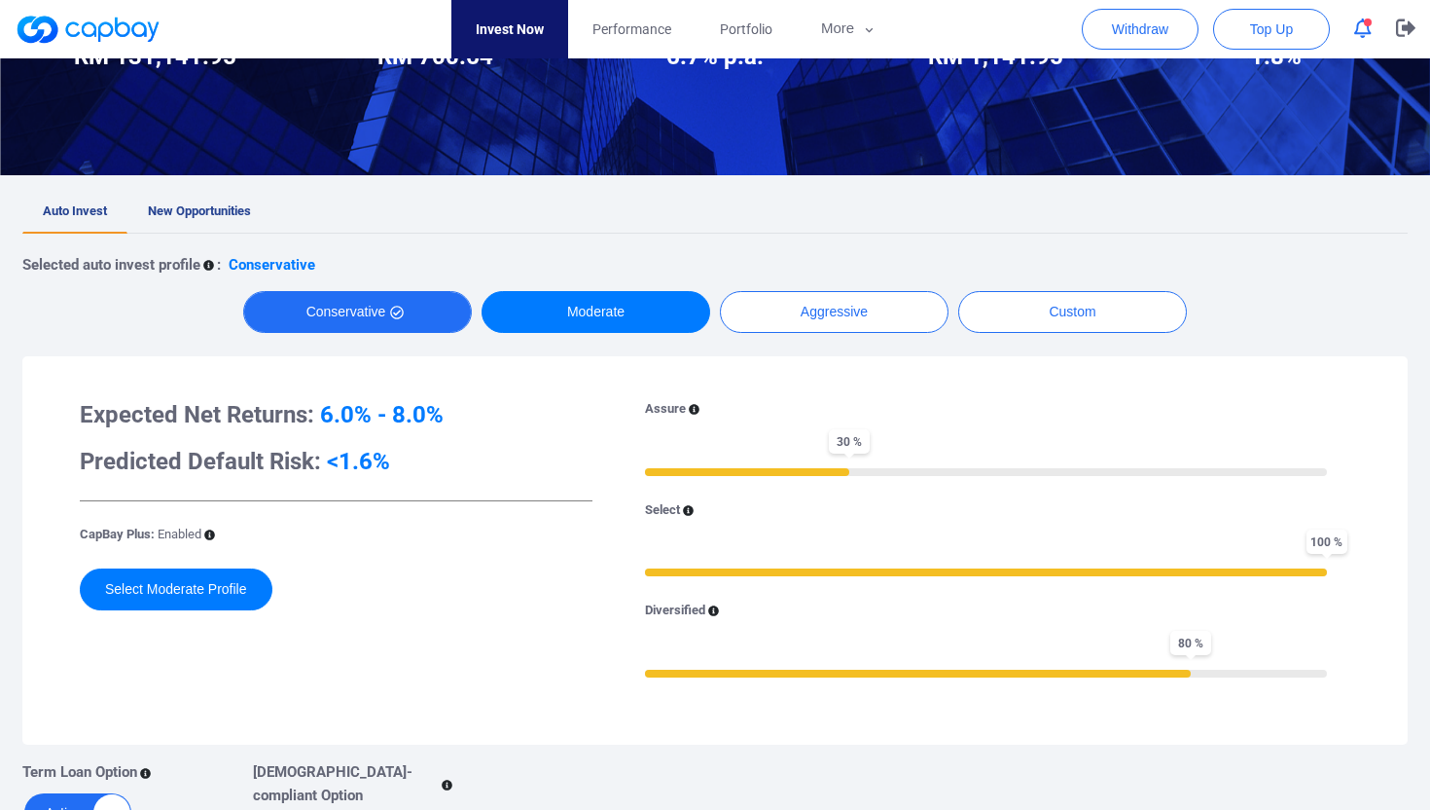
click at [376, 307] on button "Conservative" at bounding box center [357, 312] width 229 height 42
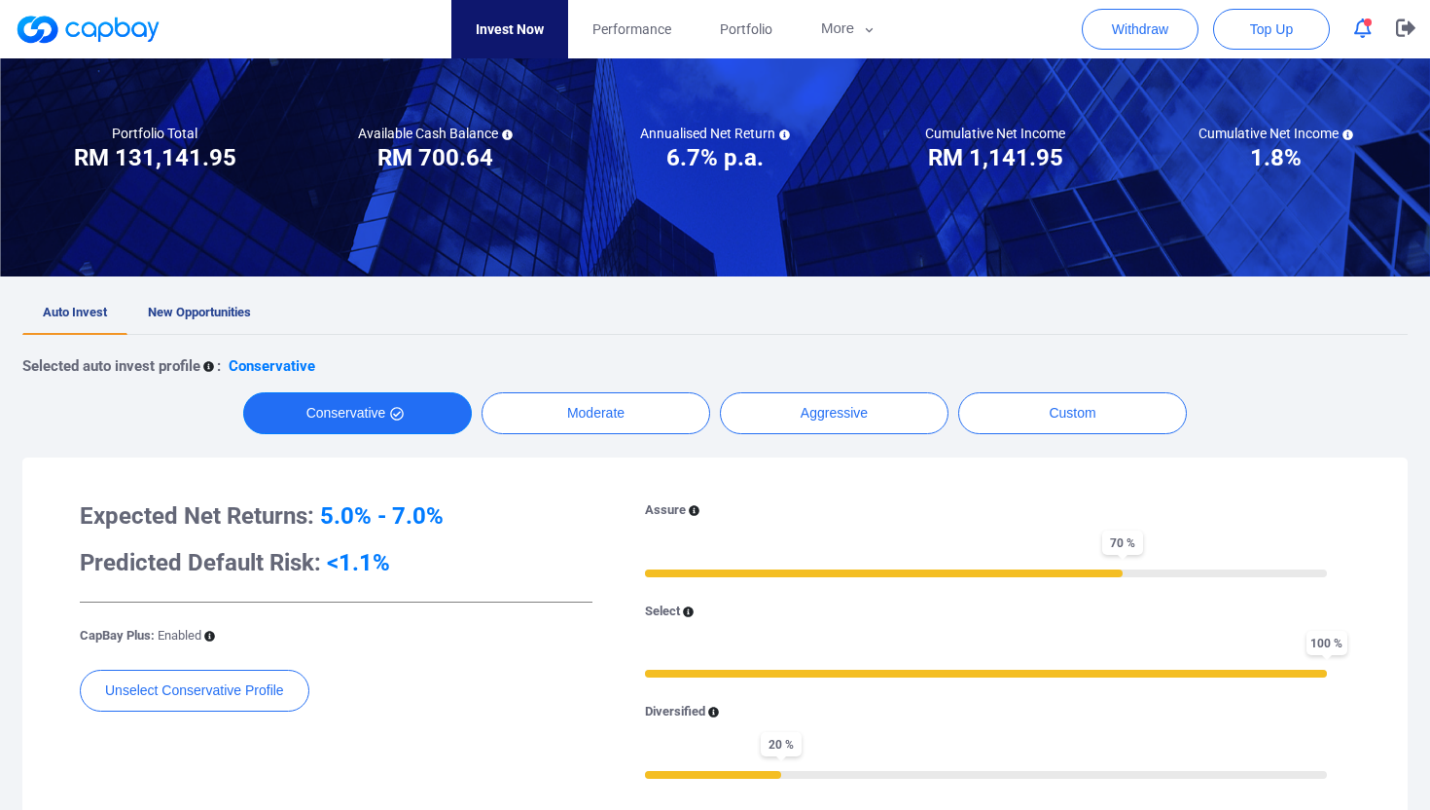
scroll to position [0, 0]
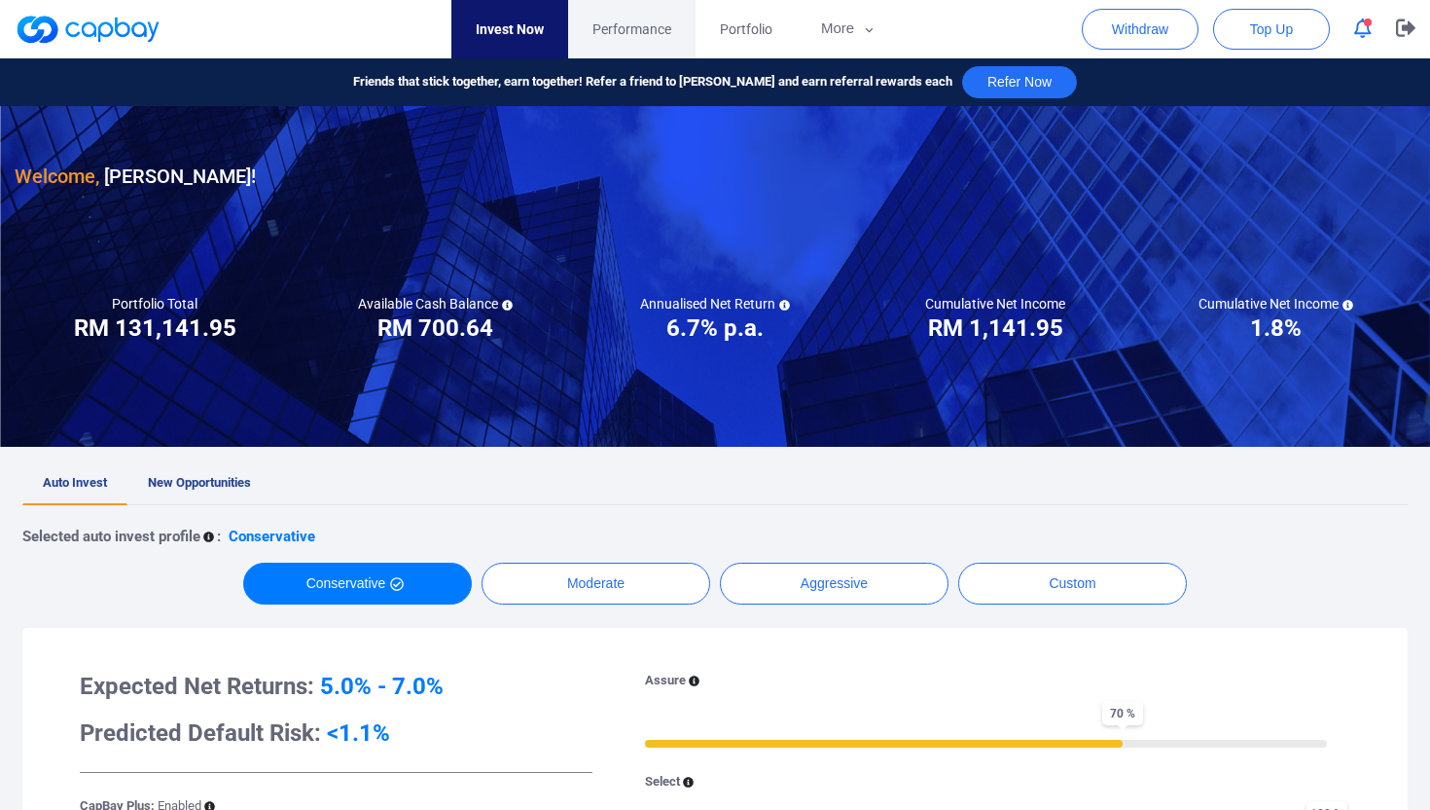
click at [632, 35] on span "Performance" at bounding box center [632, 28] width 79 height 21
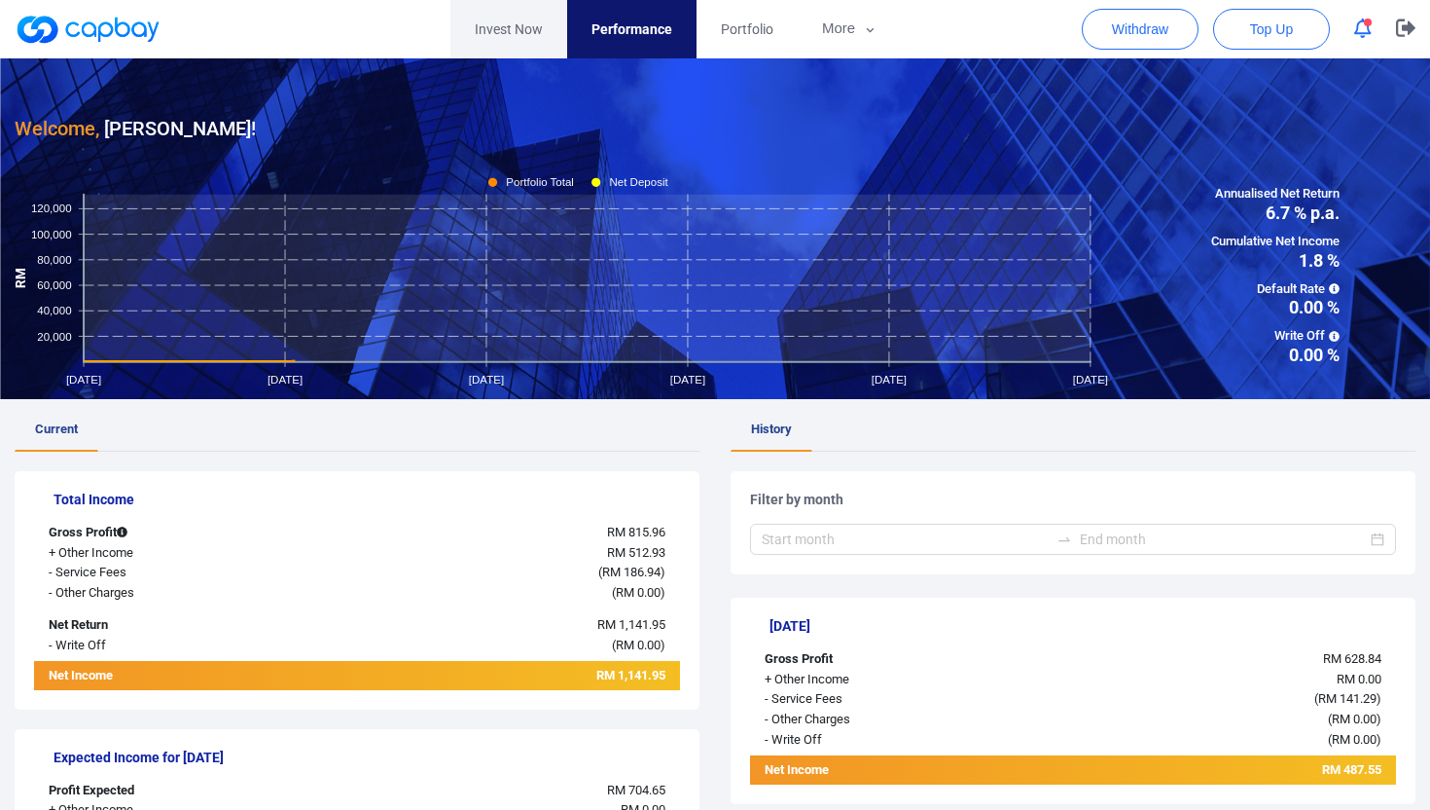
click at [484, 32] on link "Invest Now" at bounding box center [508, 29] width 117 height 58
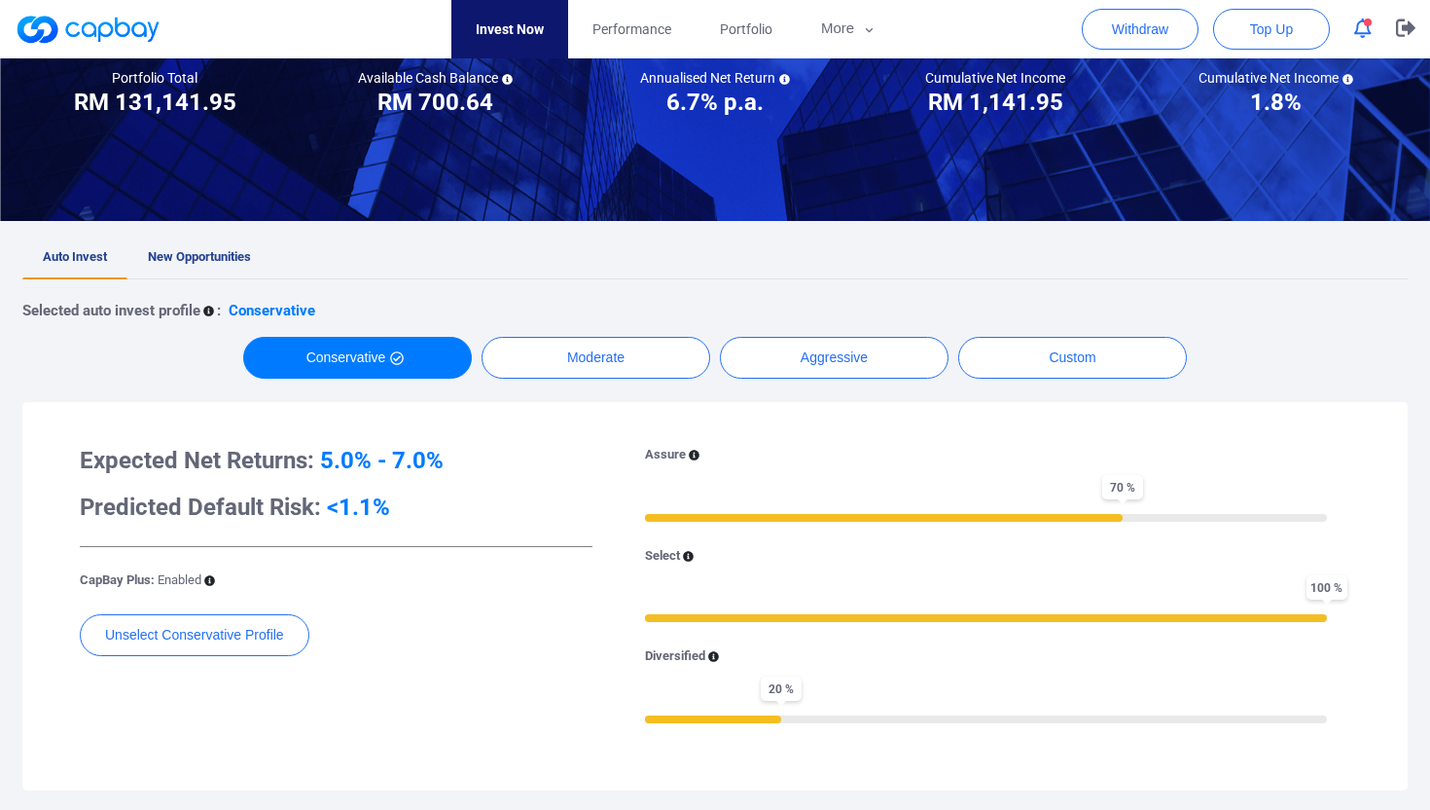
scroll to position [254, 0]
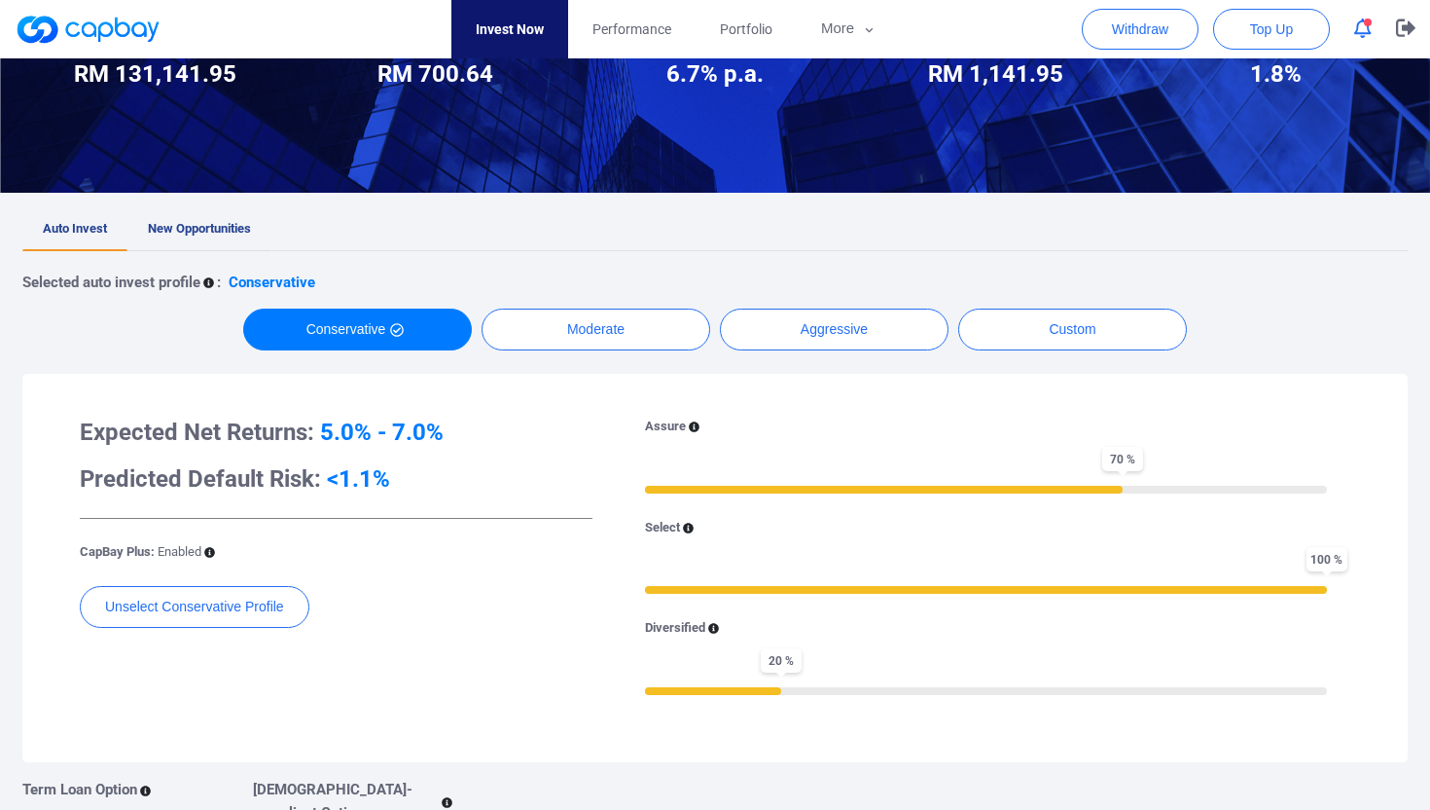
click at [201, 217] on link "New Opportunities" at bounding box center [199, 229] width 144 height 43
